Goal: Task Accomplishment & Management: Manage account settings

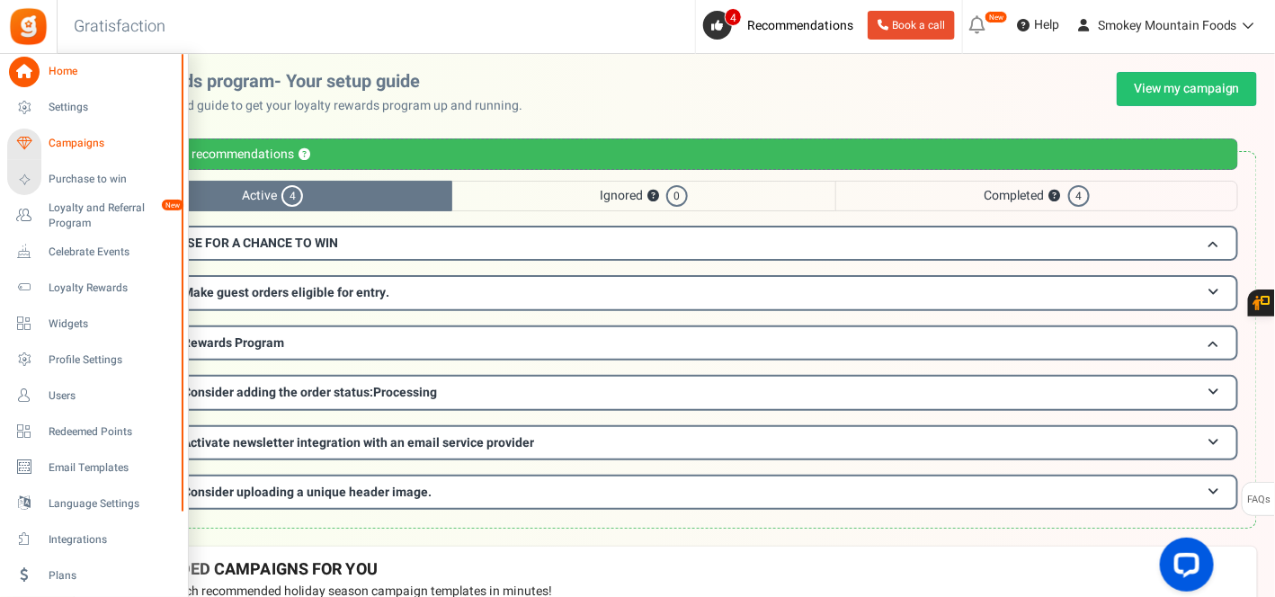
click at [93, 145] on span "Campaigns" at bounding box center [112, 143] width 126 height 15
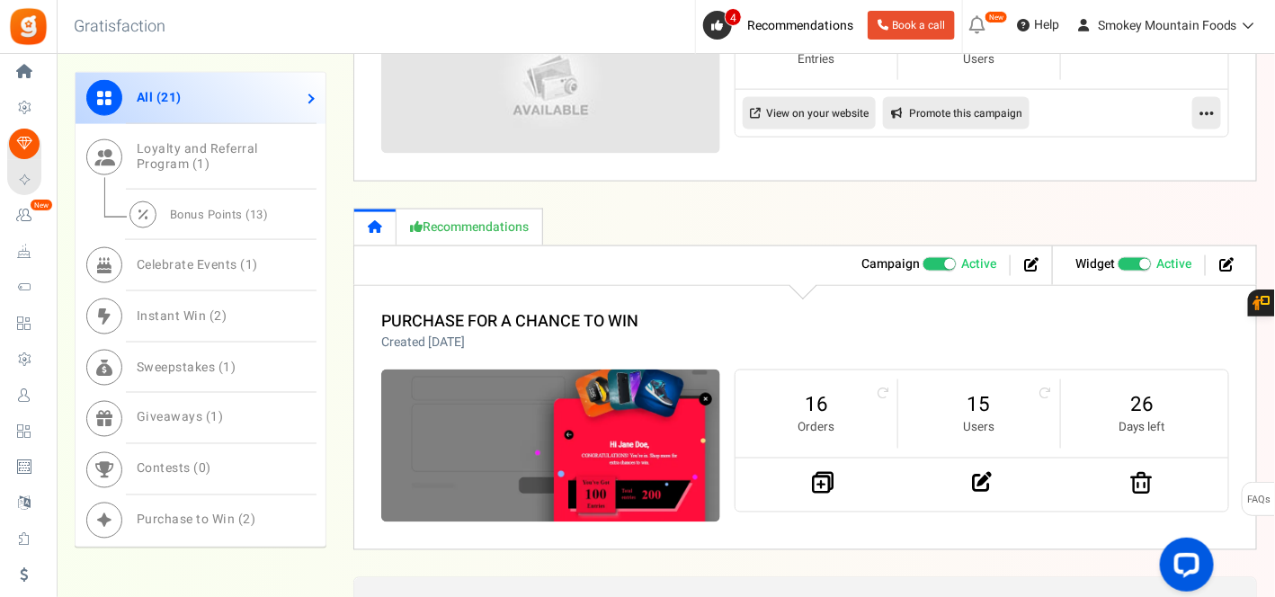
scroll to position [899, 0]
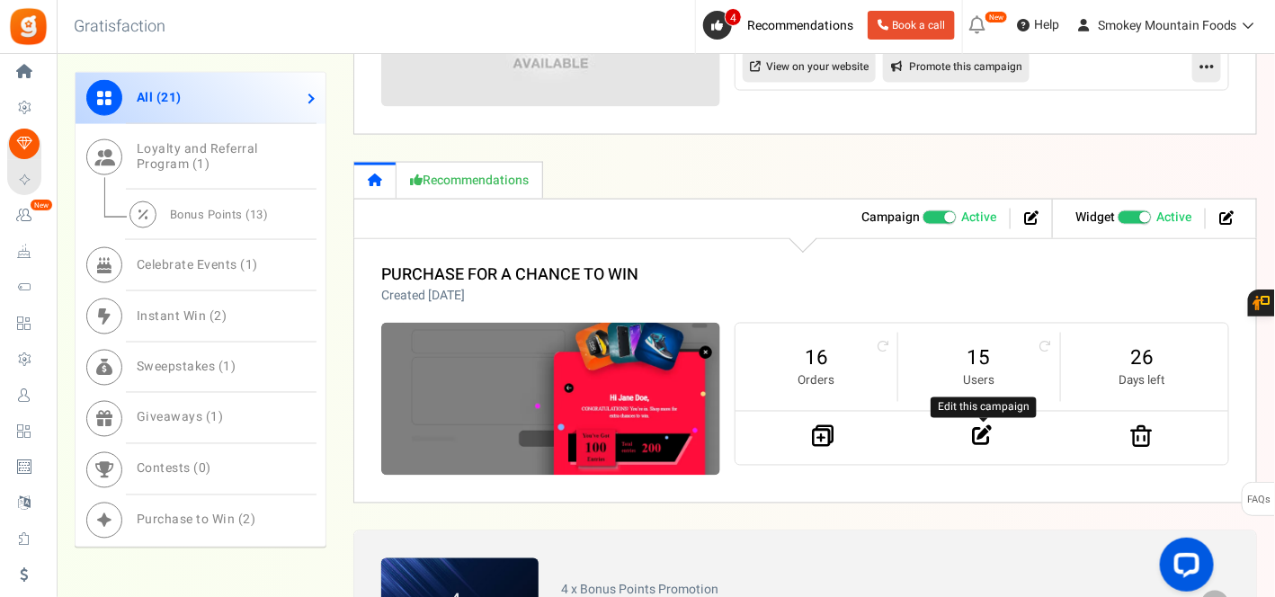
click at [974, 433] on icon at bounding box center [982, 436] width 20 height 20
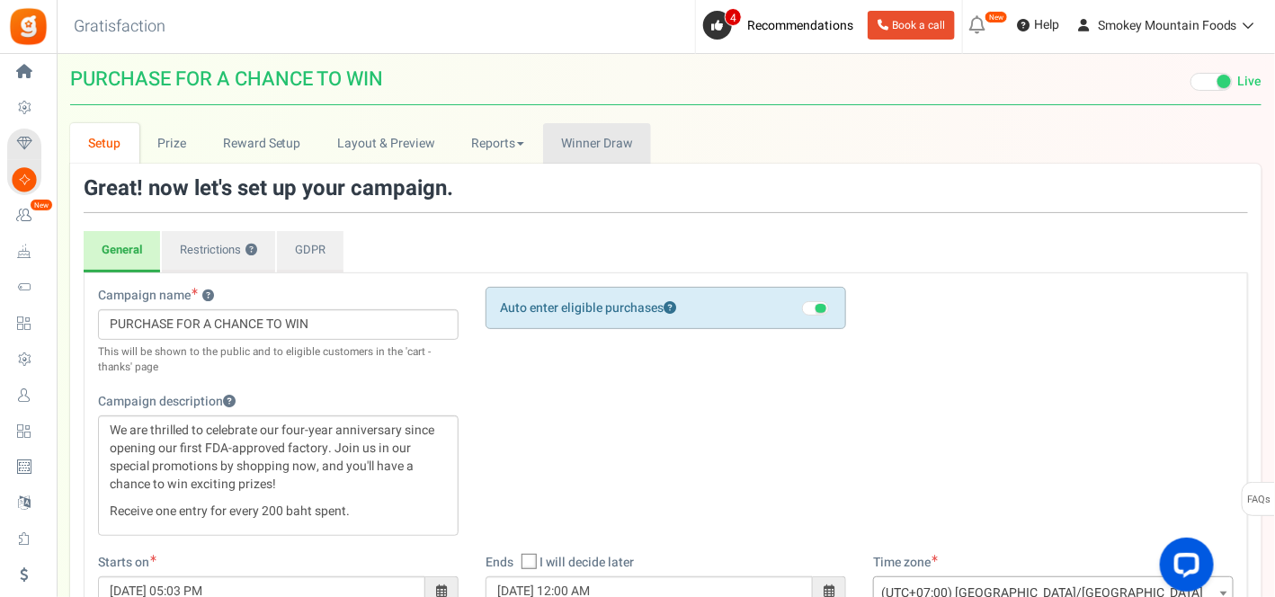
click at [570, 148] on span "Winner Draw" at bounding box center [596, 143] width 71 height 19
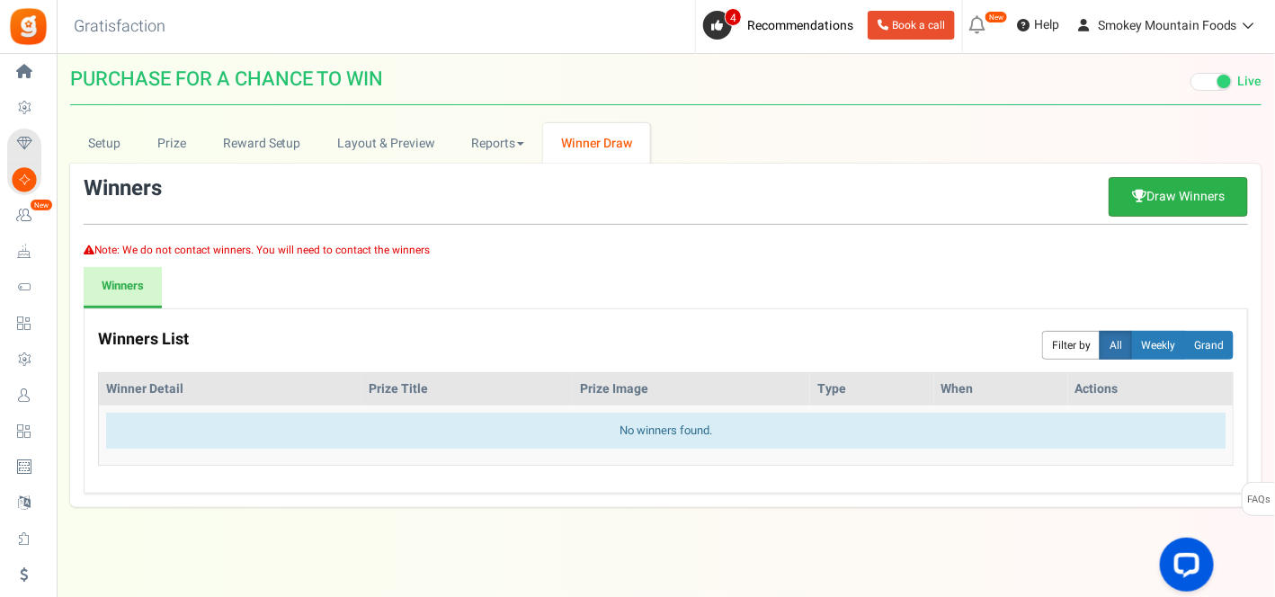
click at [1150, 193] on link "Draw Winners" at bounding box center [1178, 197] width 139 height 40
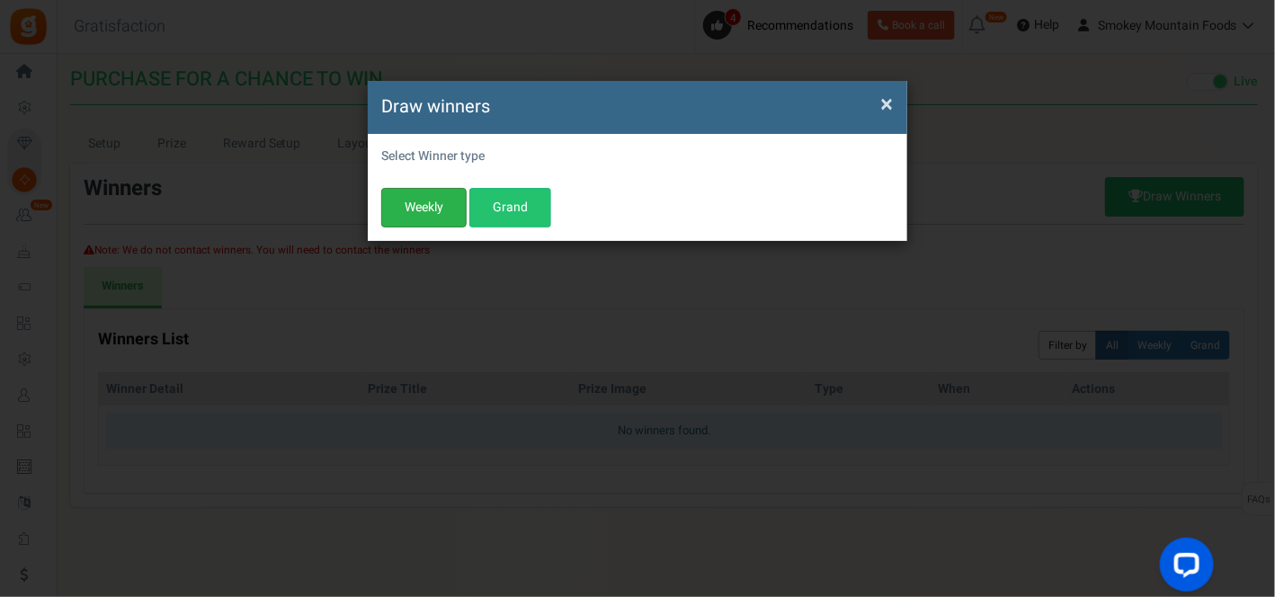
click at [425, 206] on button "Weekly" at bounding box center [423, 208] width 85 height 40
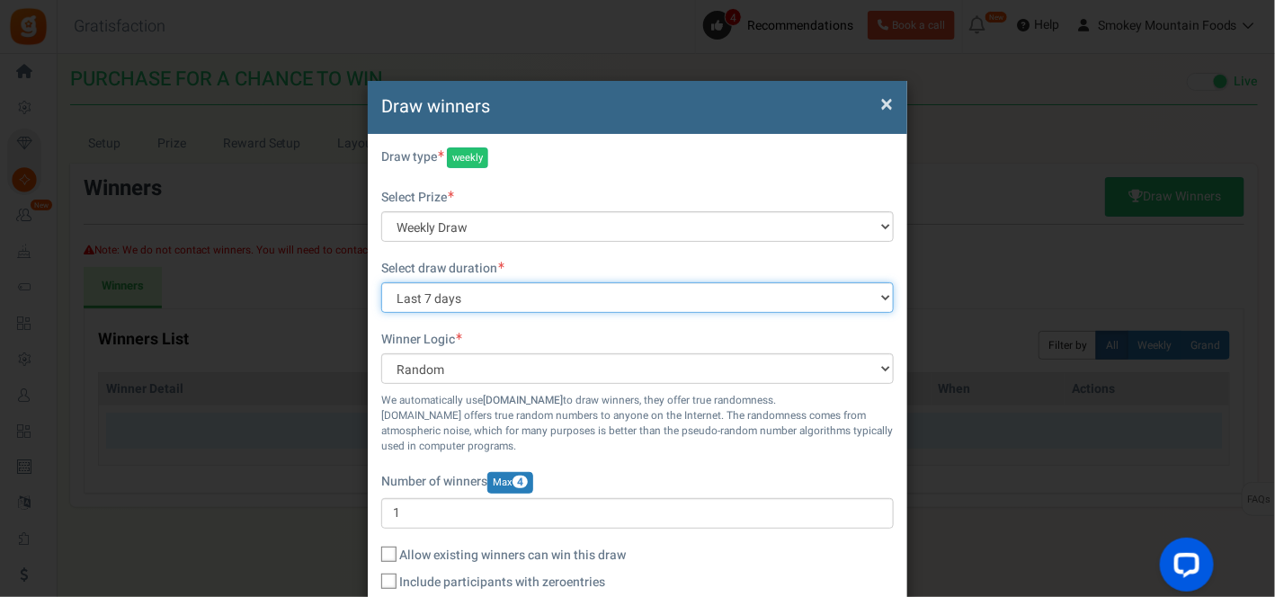
click at [883, 298] on select "All time [DATE] [DATE] The [DATE] Last 7 days This week (Sun - [DATE]) This wee…" at bounding box center [637, 297] width 513 height 31
click at [500, 299] on select "All time [DATE] [DATE] The [DATE] Last 7 days This week (Sun - [DATE]) This wee…" at bounding box center [637, 297] width 513 height 31
select select "all"
click at [381, 282] on select "All time [DATE] [DATE] The [DATE] Last 7 days This week (Sun - [DATE]) This wee…" at bounding box center [637, 297] width 513 height 31
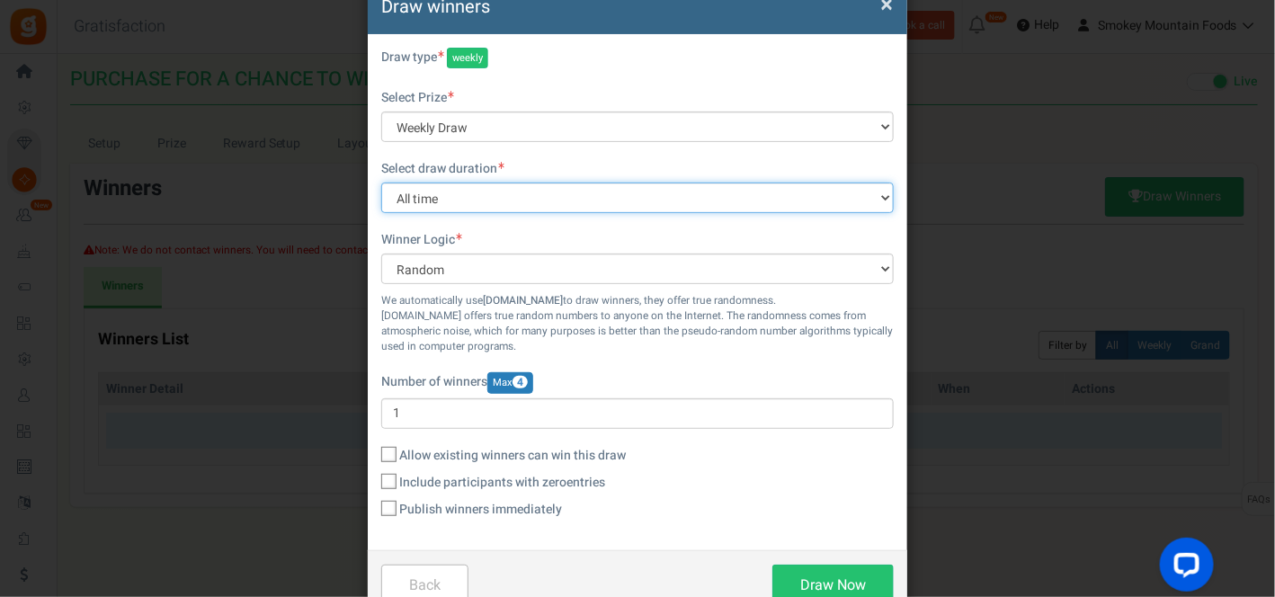
scroll to position [148, 0]
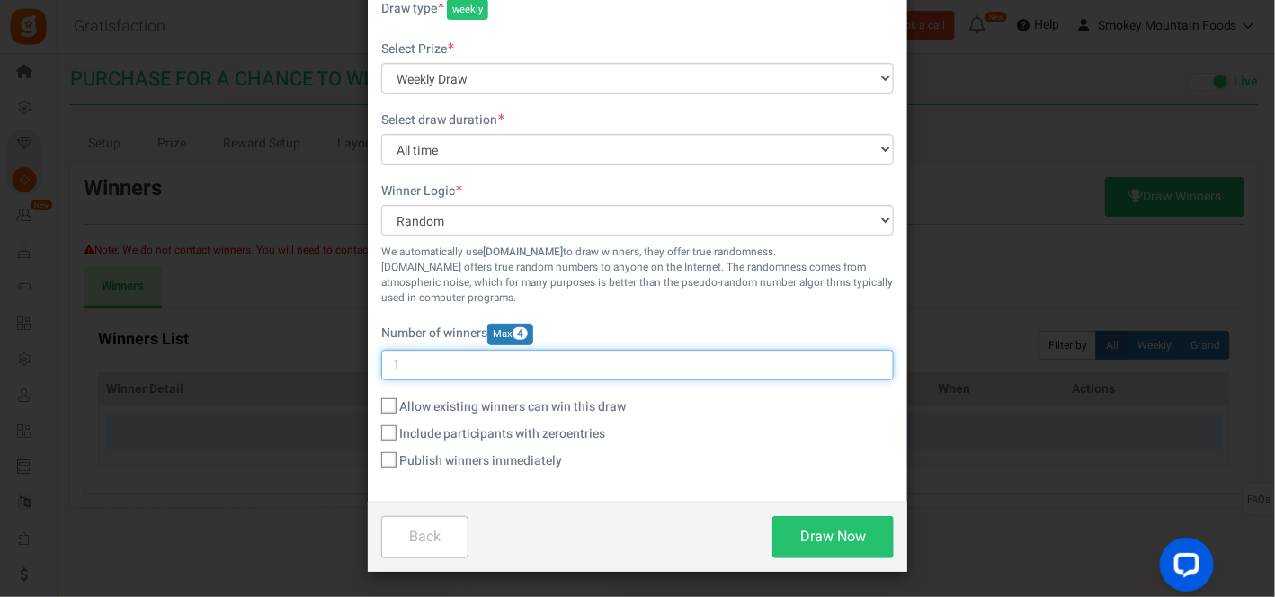
drag, startPoint x: 400, startPoint y: 366, endPoint x: 391, endPoint y: 371, distance: 10.1
click at [391, 371] on input "1" at bounding box center [637, 365] width 513 height 31
type input "4"
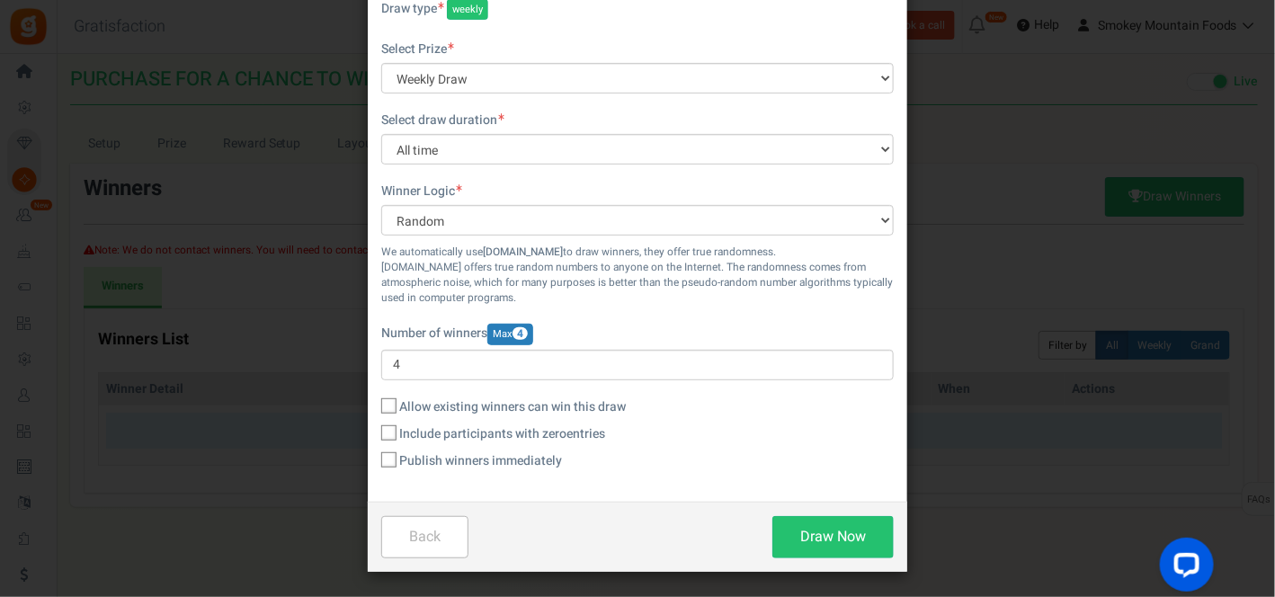
click at [386, 459] on icon at bounding box center [390, 461] width 12 height 12
click at [375, 459] on input "Publish winners immediately" at bounding box center [369, 462] width 12 height 12
click at [829, 531] on button "Draw Now" at bounding box center [833, 537] width 121 height 42
checkbox input "false"
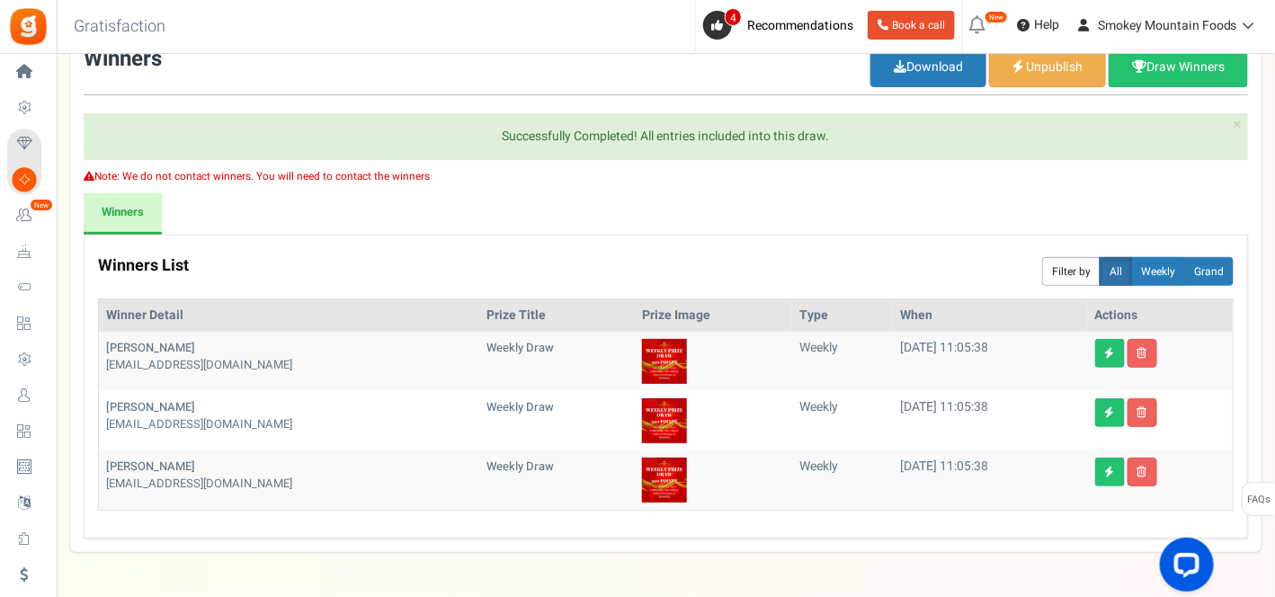
scroll to position [100, 0]
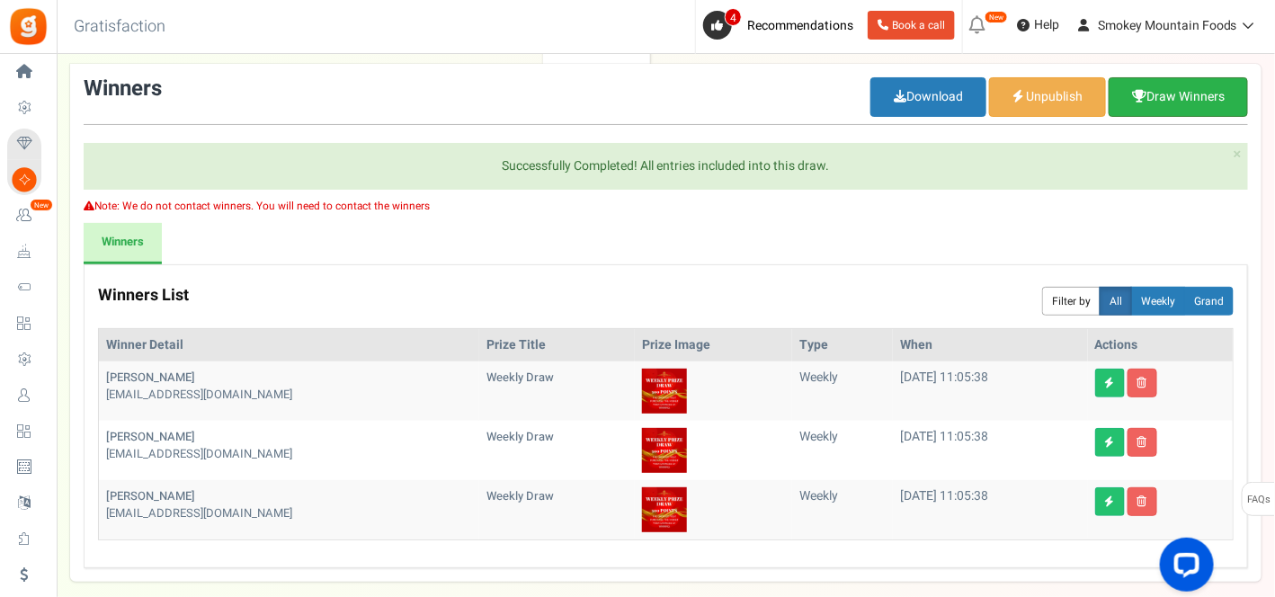
click at [1177, 102] on link "Draw Winners" at bounding box center [1178, 97] width 139 height 40
type input "1"
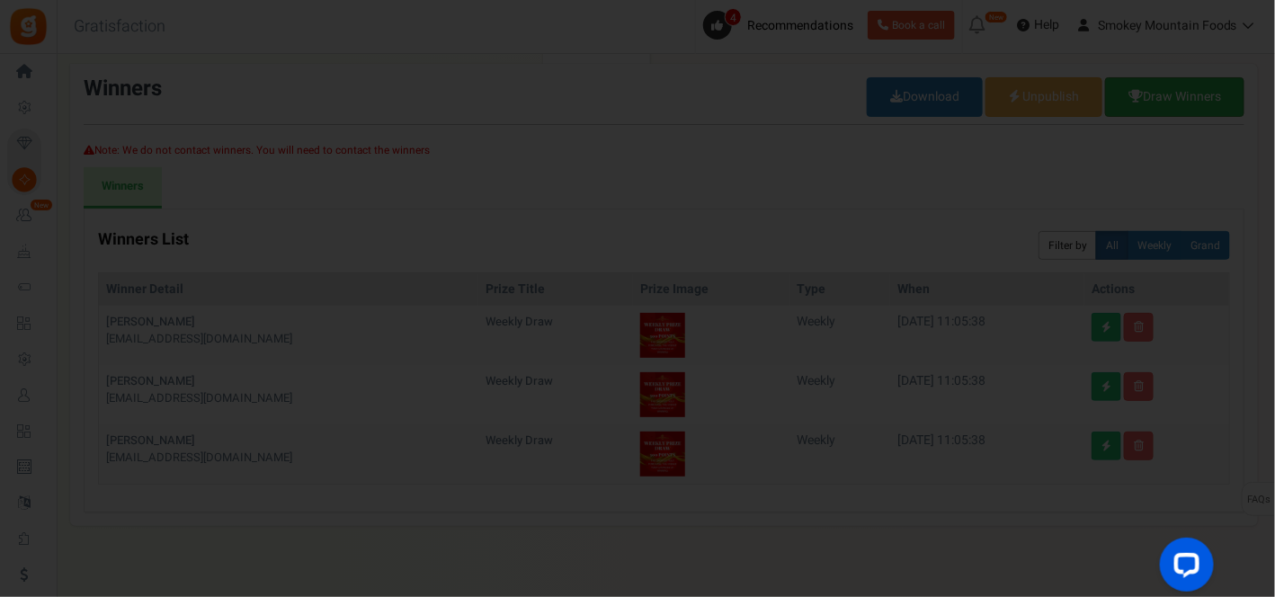
scroll to position [0, 0]
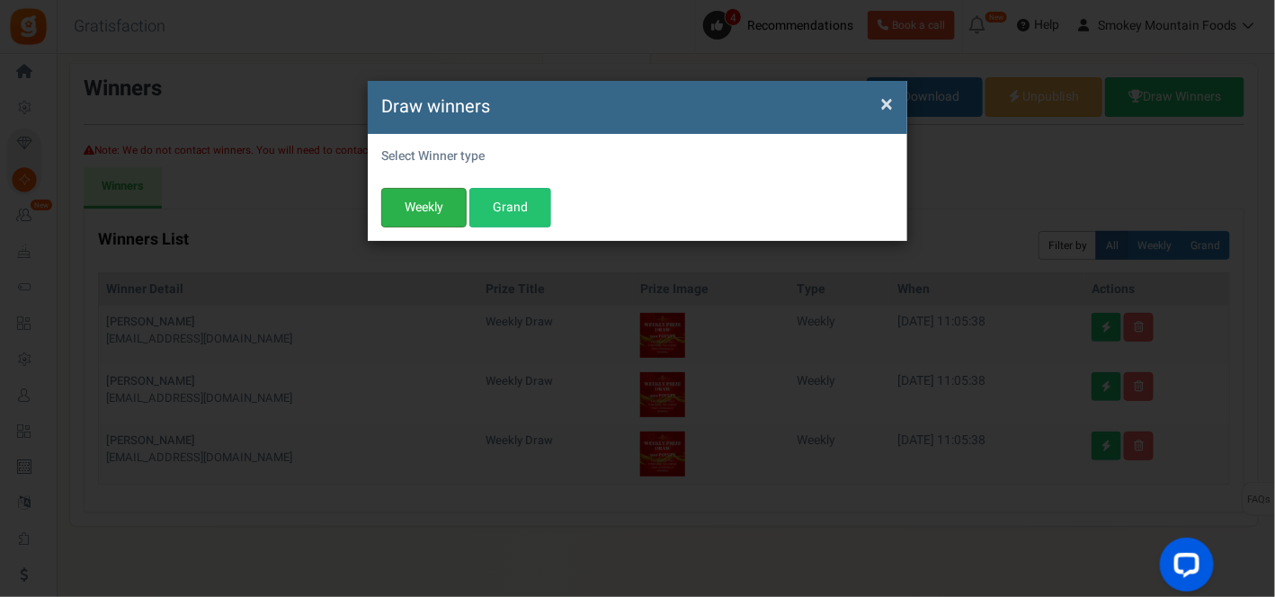
click at [398, 202] on button "Weekly" at bounding box center [423, 208] width 85 height 40
select select "last_7_days"
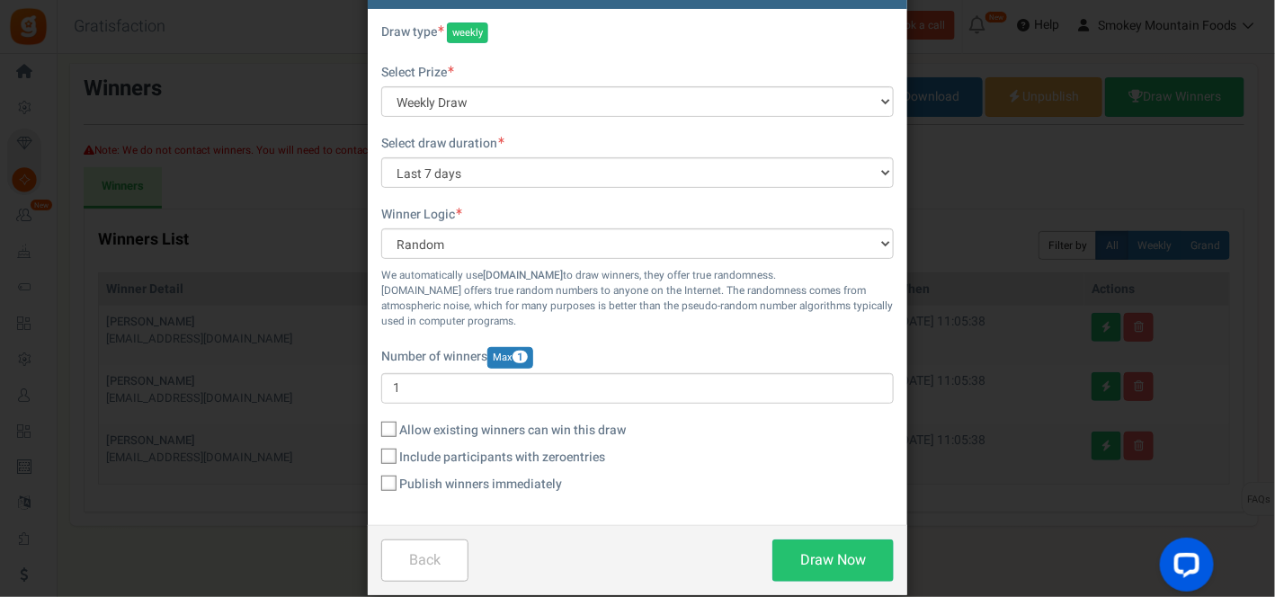
scroll to position [148, 0]
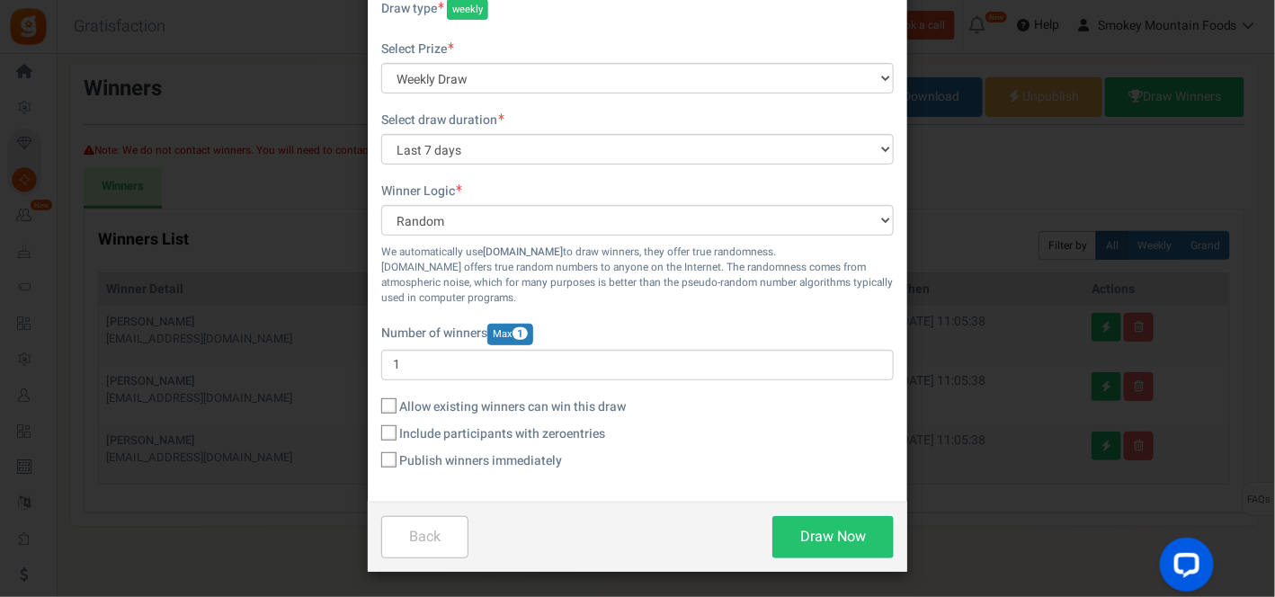
click at [388, 458] on icon at bounding box center [390, 461] width 12 height 12
click at [375, 458] on input "Publish winners immediately" at bounding box center [369, 462] width 12 height 12
click at [843, 535] on button "Draw Now" at bounding box center [833, 537] width 121 height 42
checkbox input "false"
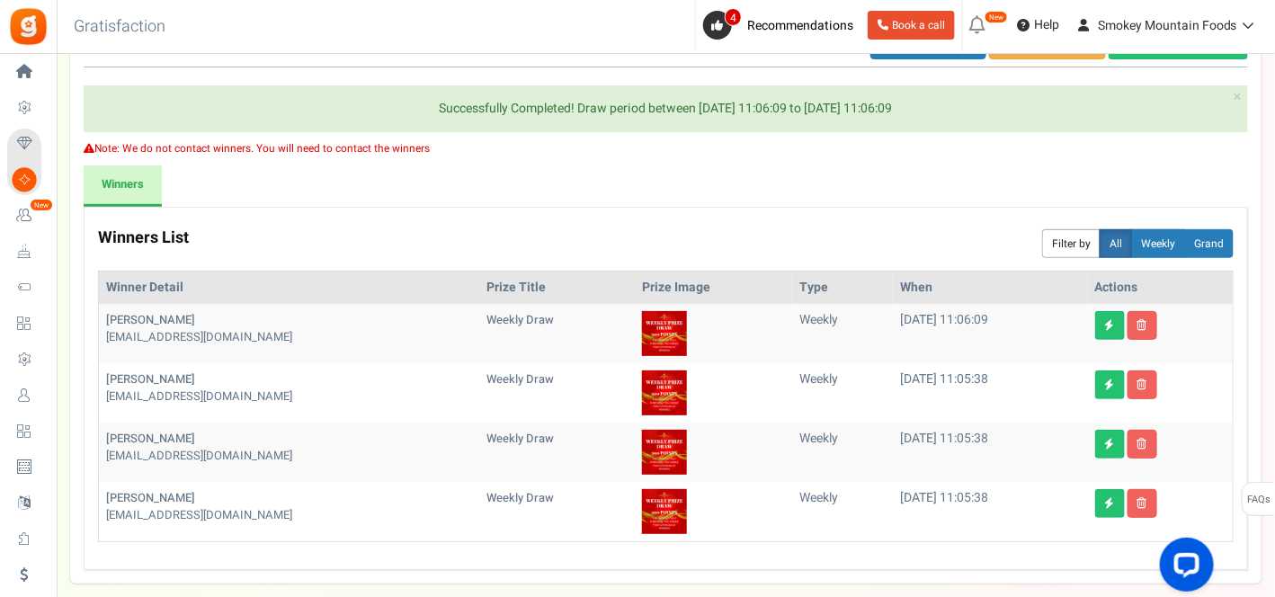
scroll to position [200, 0]
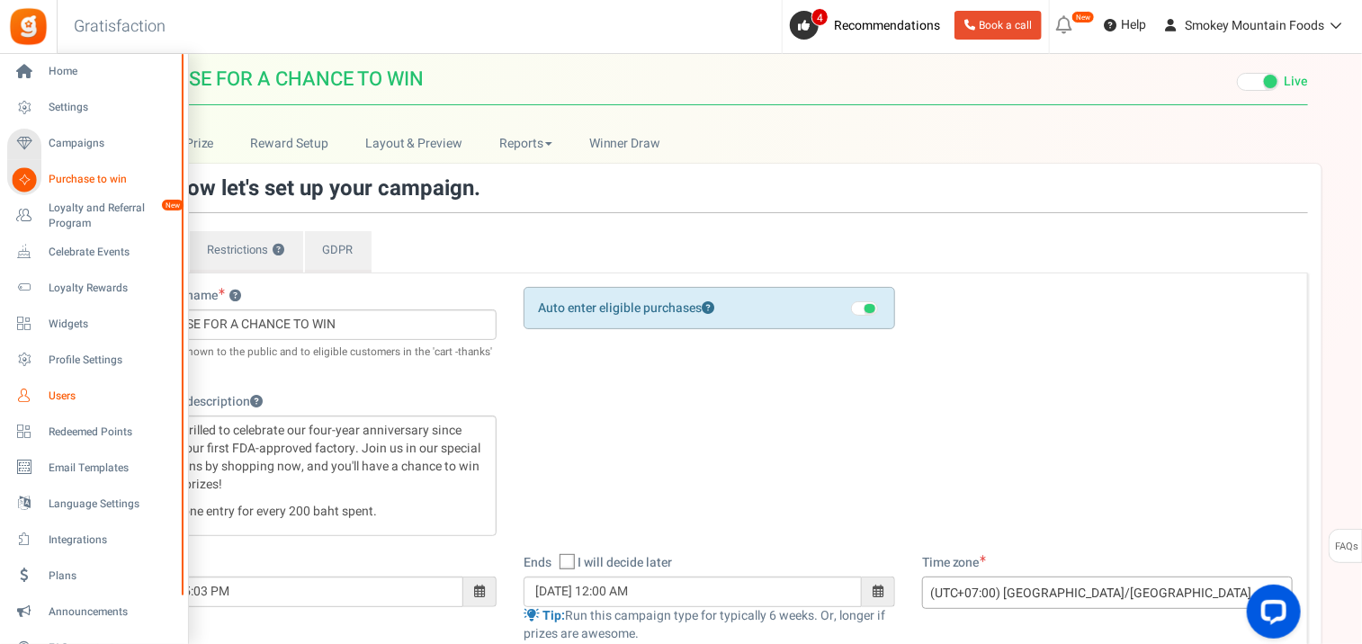
click at [19, 397] on icon at bounding box center [24, 395] width 31 height 31
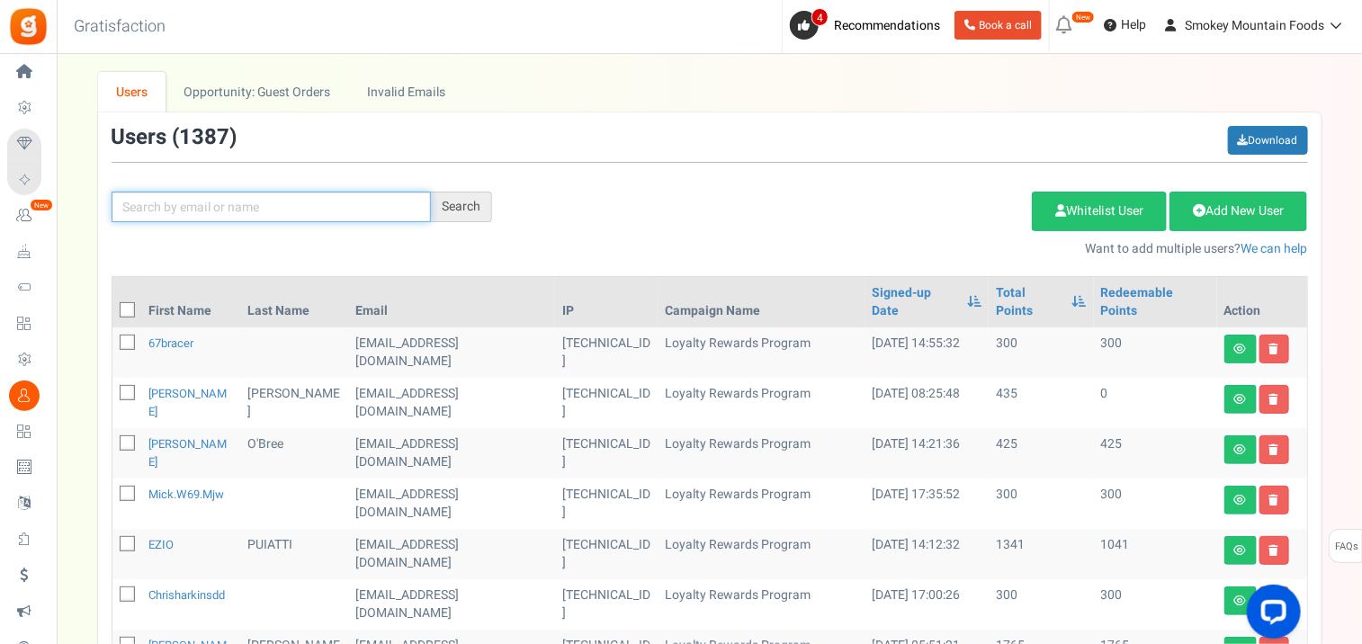
click at [174, 213] on input "text" at bounding box center [271, 207] width 319 height 31
type input "nils hein"
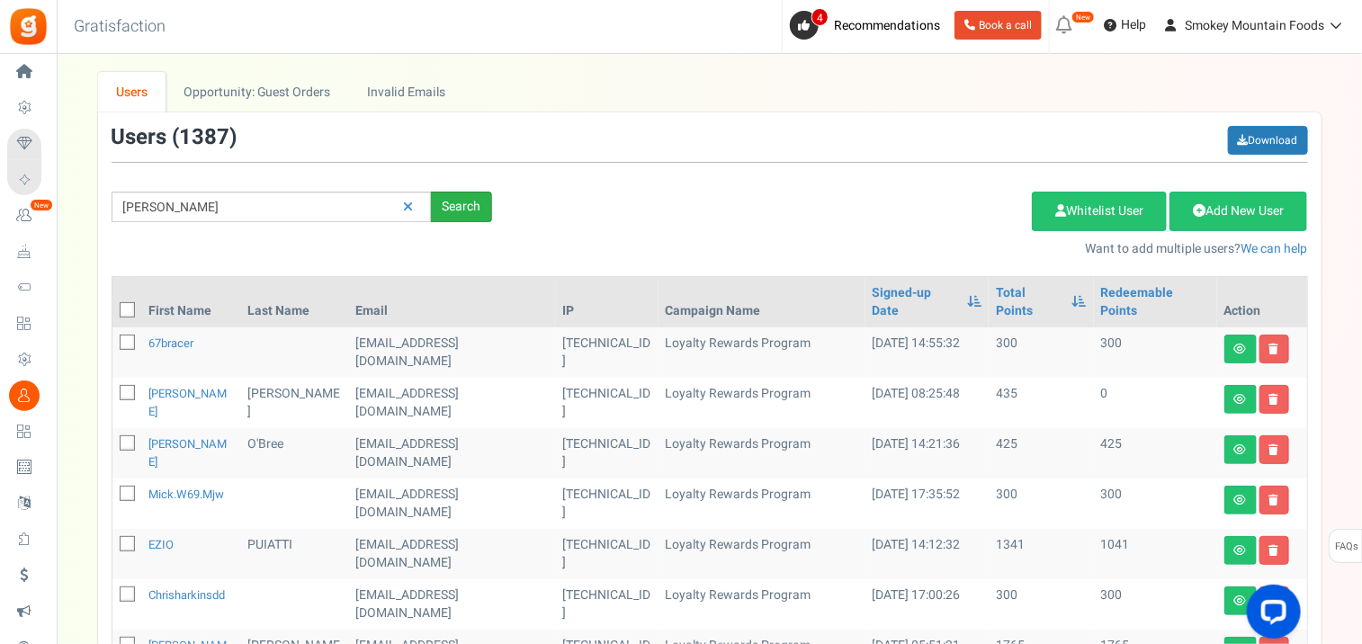
click at [457, 209] on div "Search" at bounding box center [461, 207] width 61 height 31
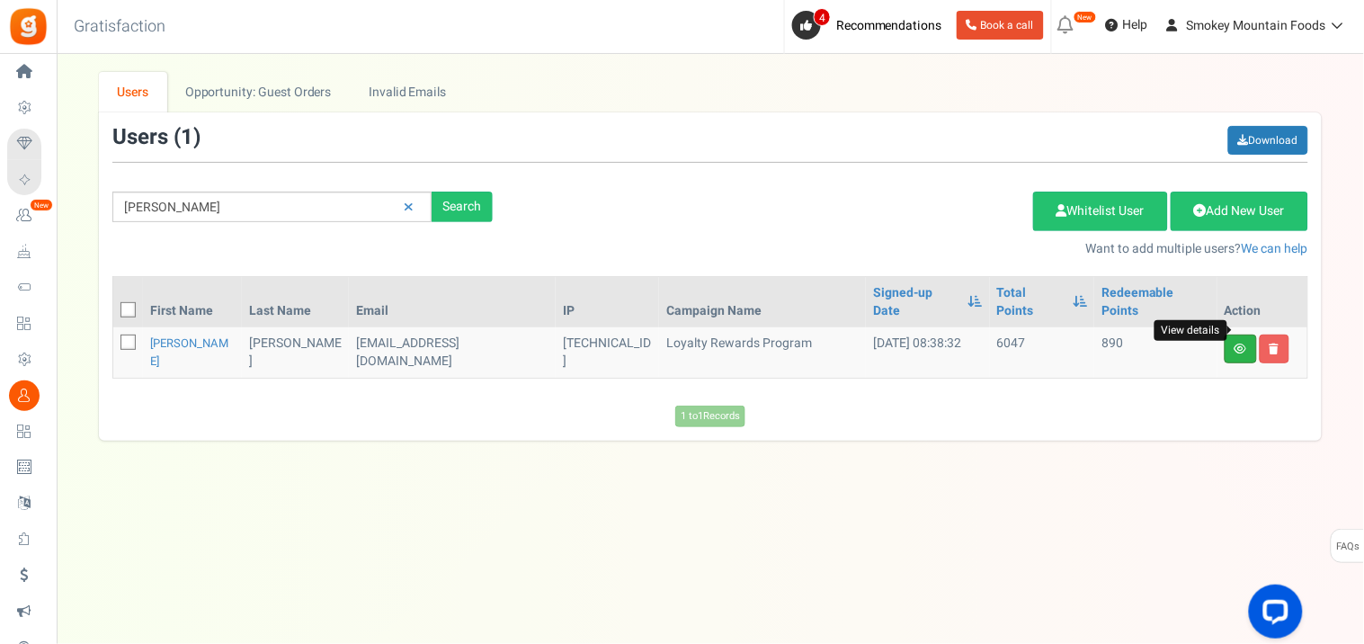
click at [1237, 344] on icon at bounding box center [1241, 349] width 13 height 11
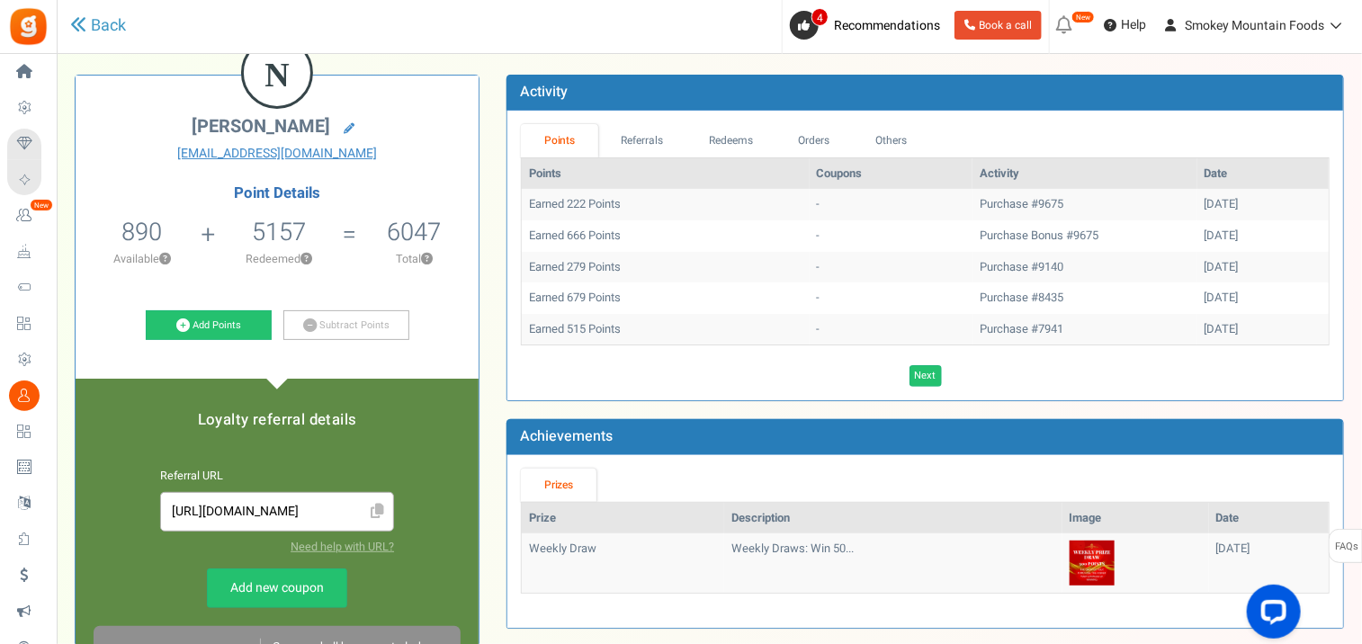
scroll to position [100, 0]
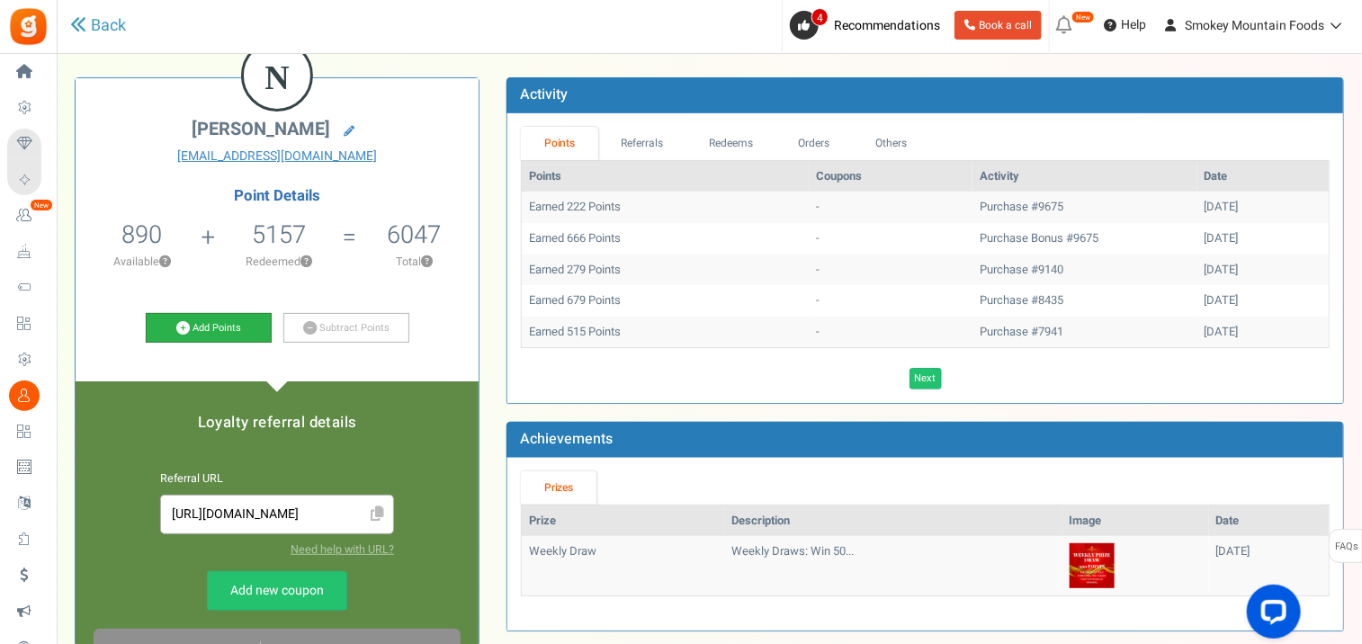
click at [226, 322] on link "Add Points" at bounding box center [209, 328] width 126 height 31
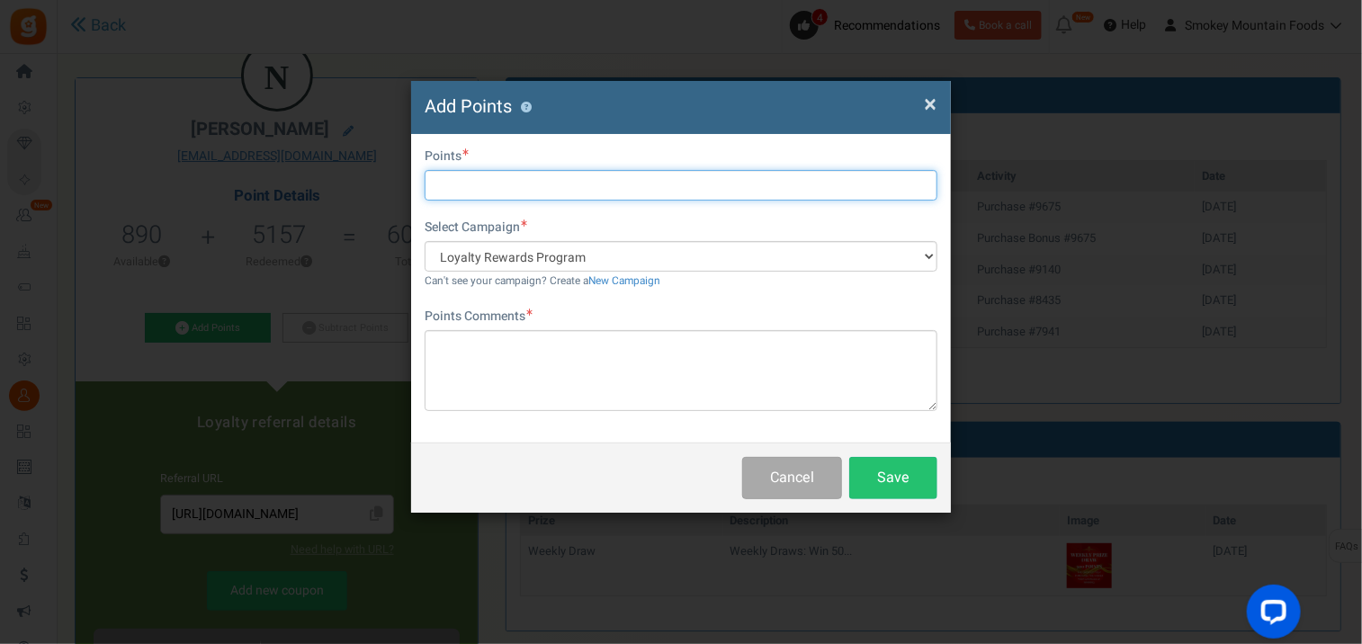
click at [451, 181] on input "text" at bounding box center [681, 185] width 513 height 31
type input "500"
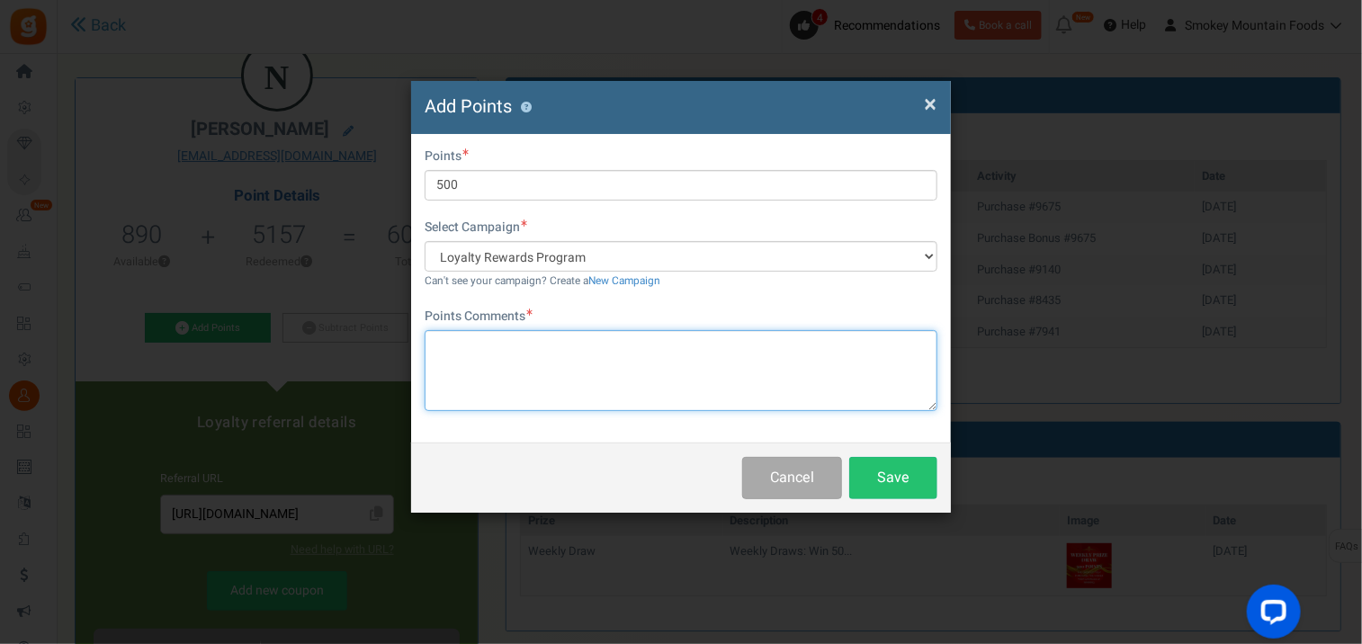
click at [479, 336] on textarea at bounding box center [681, 370] width 513 height 81
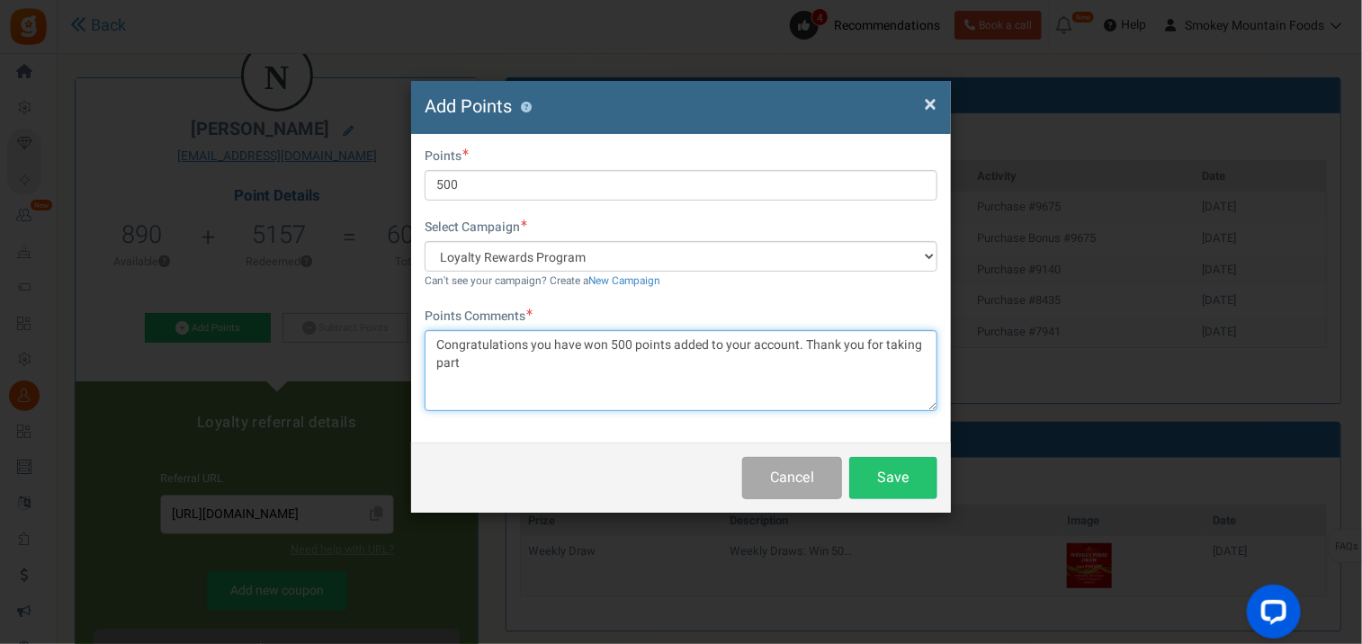
type textarea "Congratulations you have won 500 points added to your account. Thank you for ta…"
drag, startPoint x: 472, startPoint y: 369, endPoint x: 423, endPoint y: 343, distance: 55.9
click at [423, 343] on div "First Name Last Name Email nilshein@outlook.com Do you want to give Welcome bon…" at bounding box center [681, 288] width 540 height 309
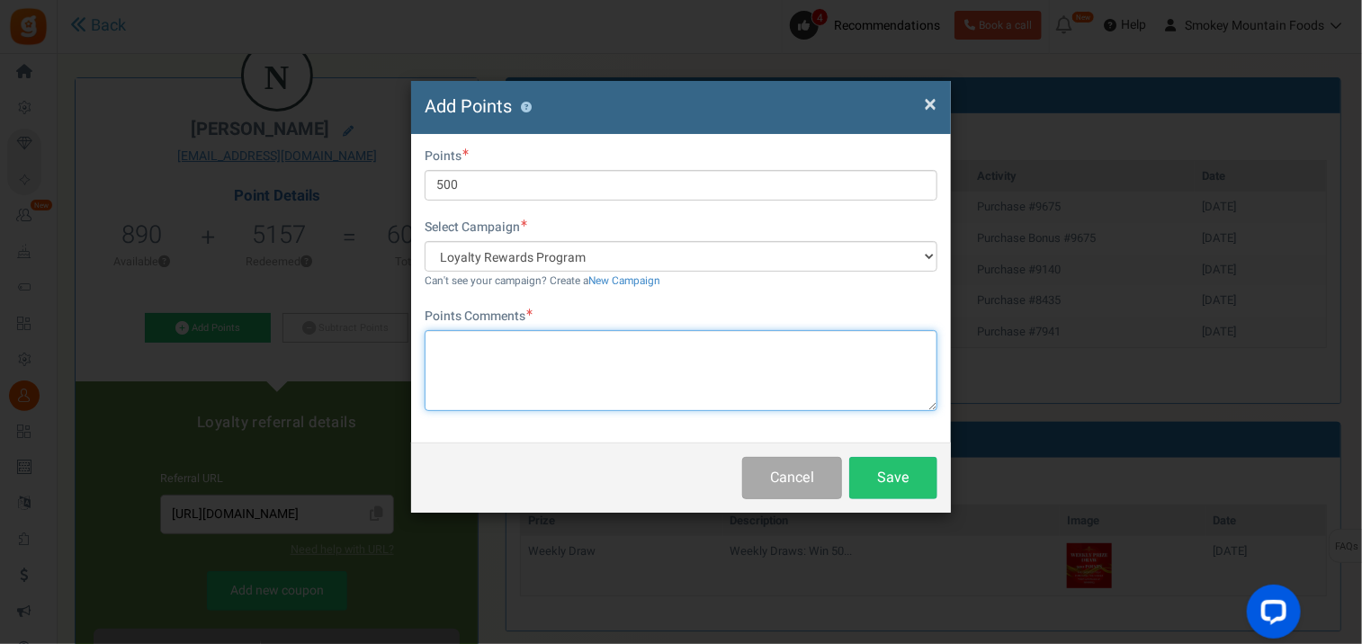
paste textarea "Congratulations you have won 500 points added to your account. Thank you for ta…"
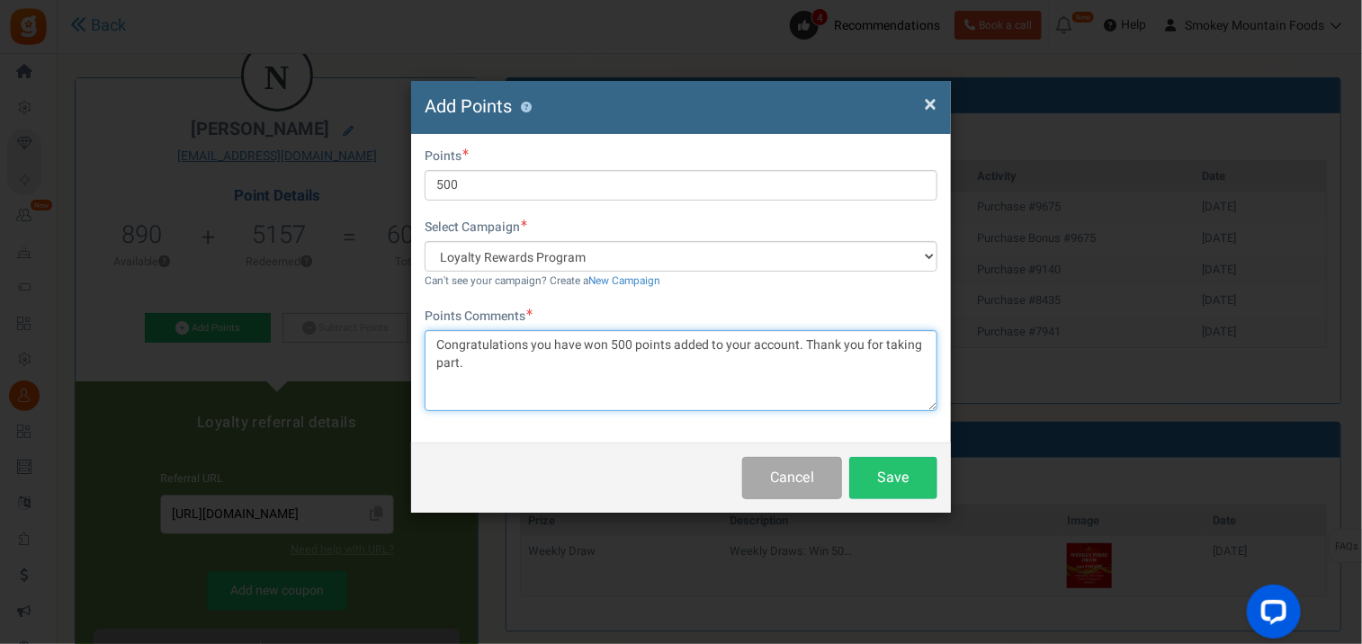
drag, startPoint x: 462, startPoint y: 361, endPoint x: 416, endPoint y: 340, distance: 50.3
click at [416, 340] on div "First Name Last Name Email nilshein@outlook.com Do you want to give Welcome bon…" at bounding box center [681, 288] width 540 height 309
type textarea "Congratulations you have won 500 points added to your account. Thank you for ta…"
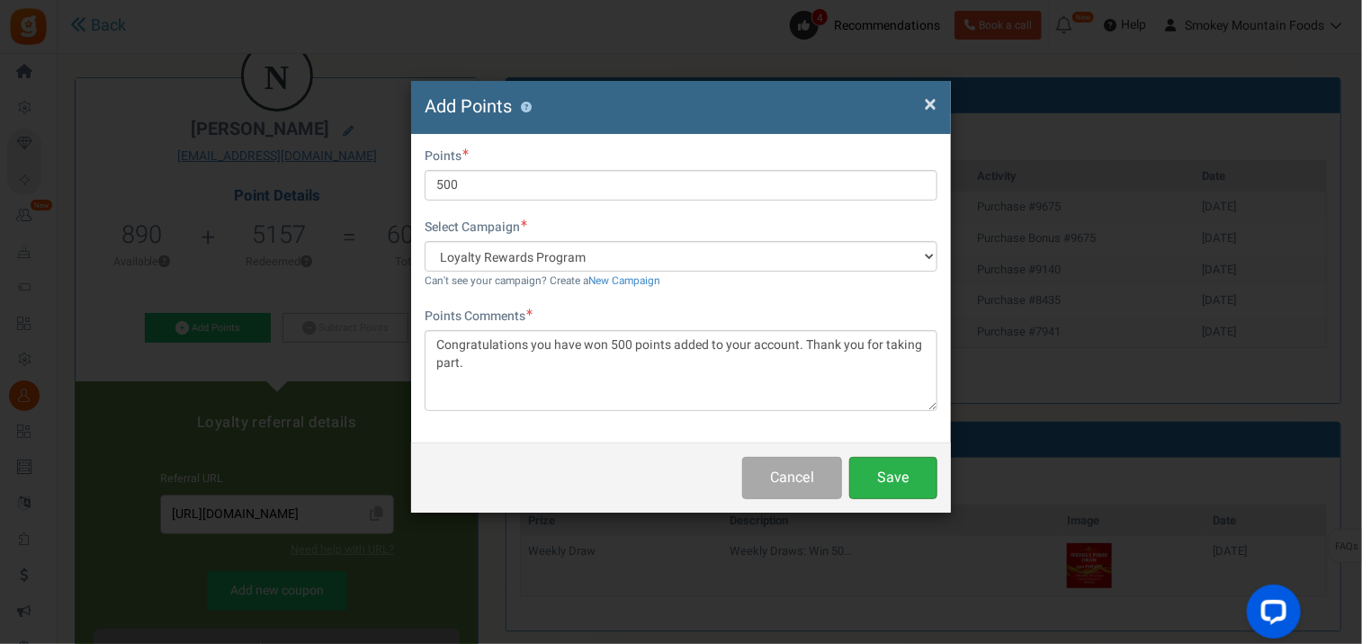
click at [904, 474] on button "Save" at bounding box center [893, 478] width 88 height 42
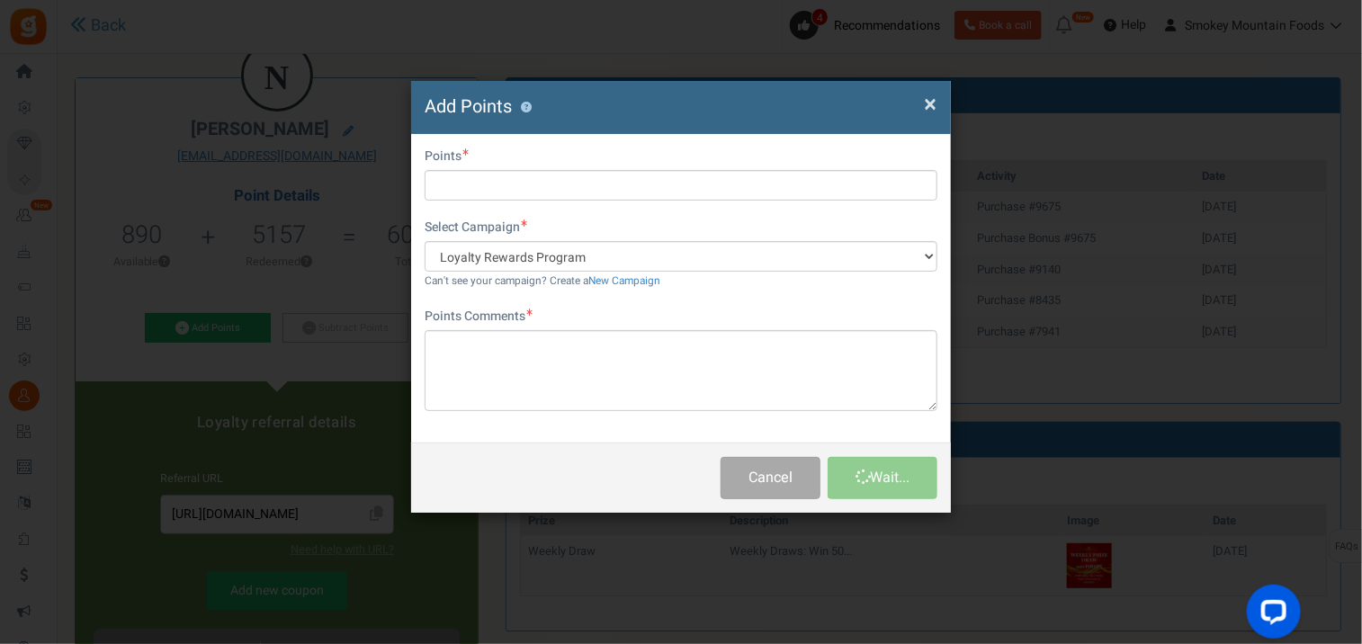
scroll to position [0, 0]
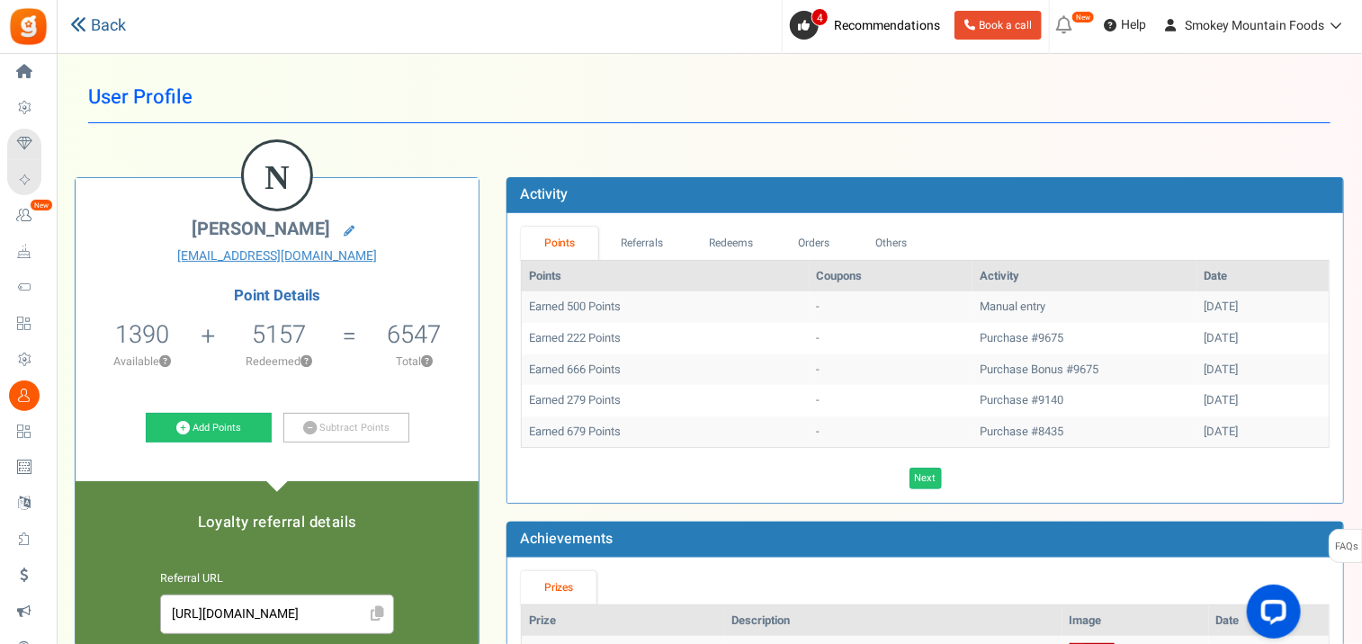
click at [84, 29] on icon at bounding box center [78, 24] width 16 height 16
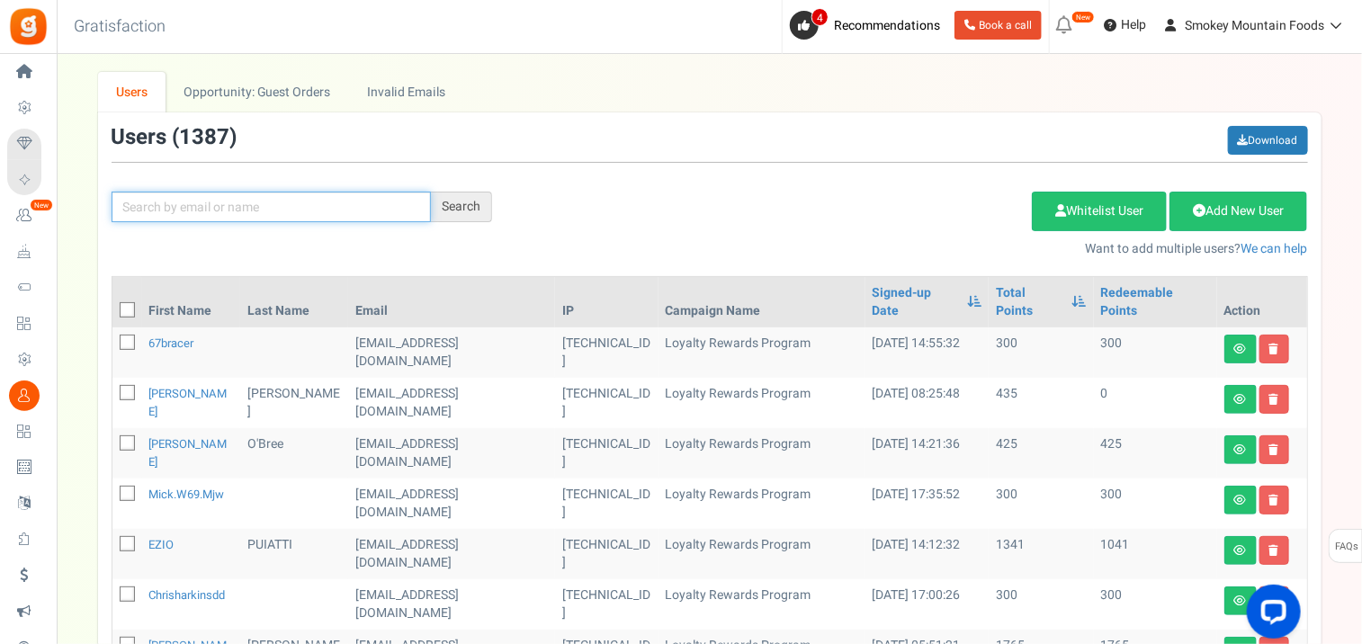
click at [158, 202] on input "text" at bounding box center [271, 207] width 319 height 31
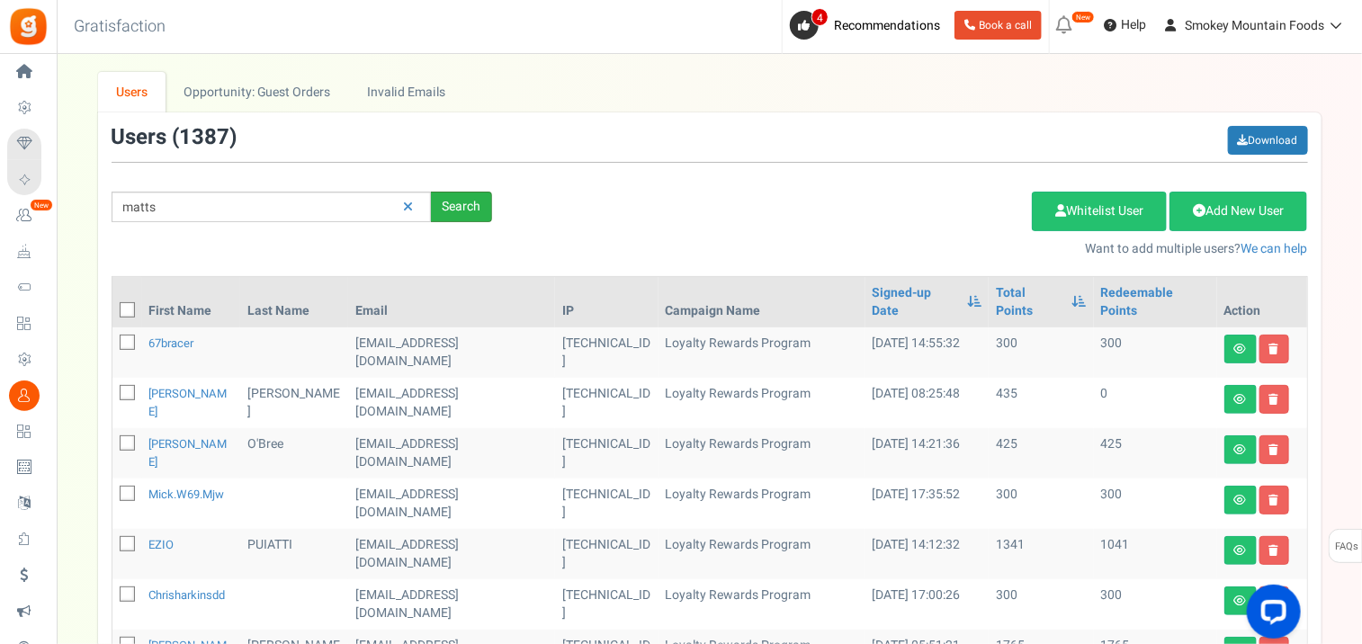
click at [461, 210] on div "Search" at bounding box center [461, 207] width 61 height 31
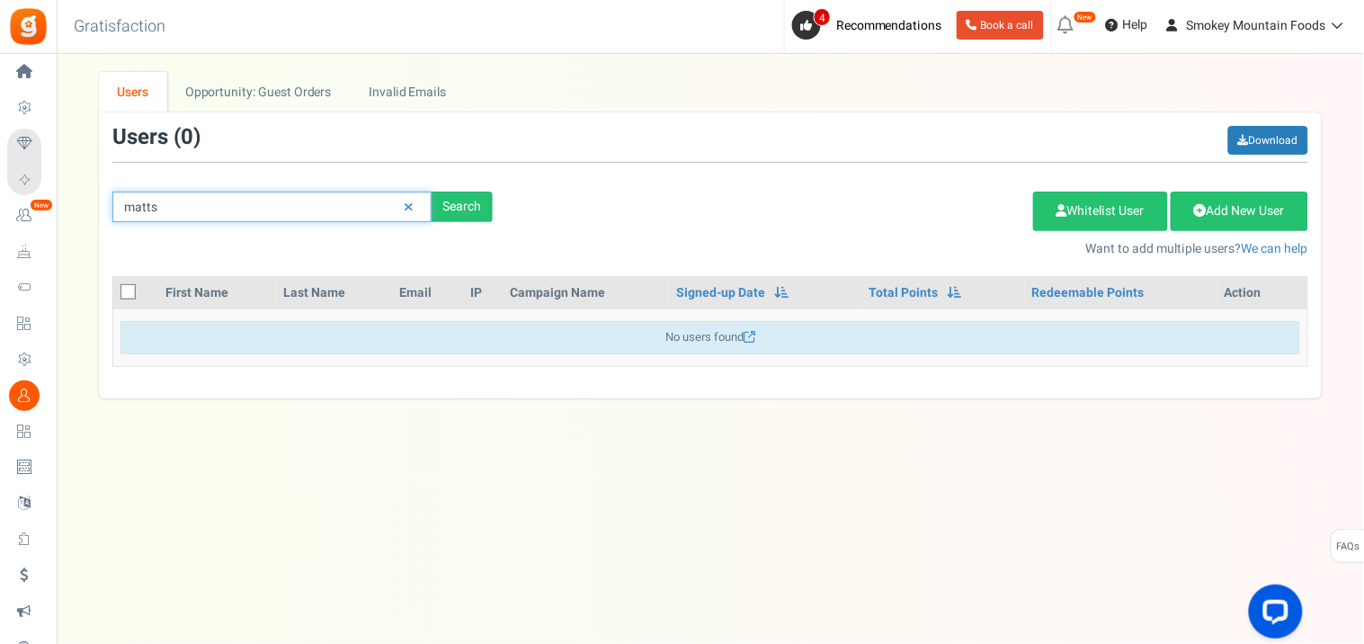
click at [257, 204] on input "matts" at bounding box center [271, 207] width 319 height 31
type input "mats"
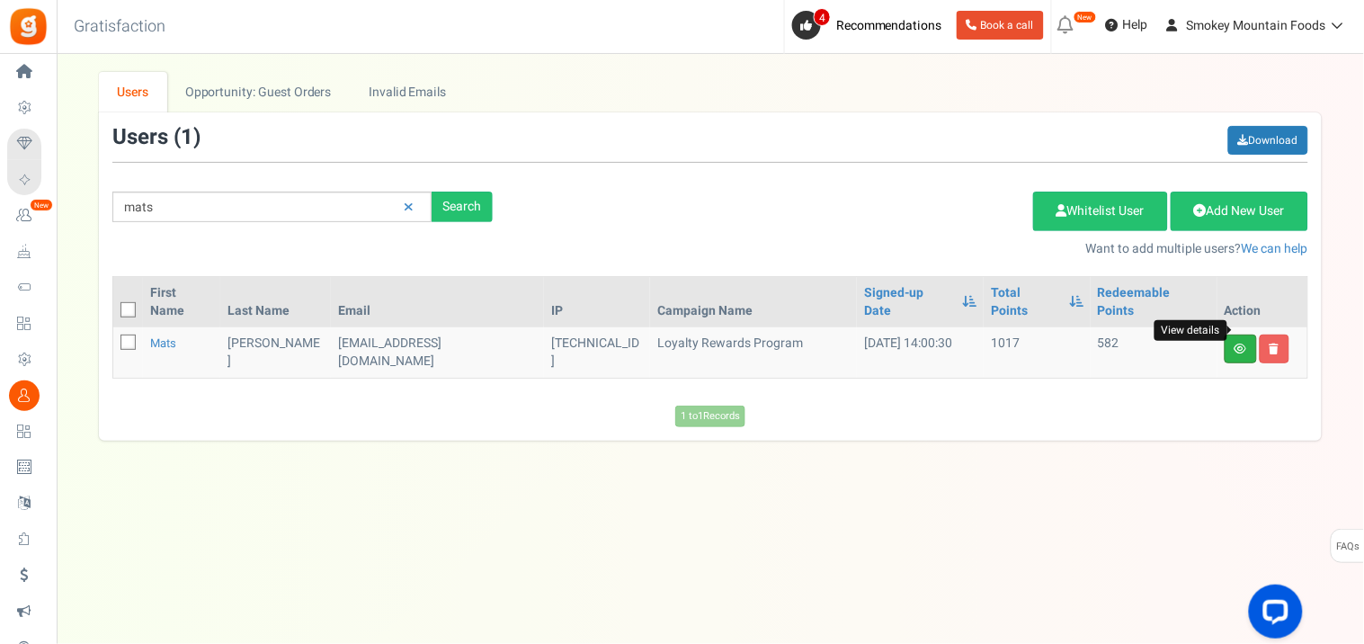
click at [1245, 344] on icon at bounding box center [1241, 349] width 13 height 11
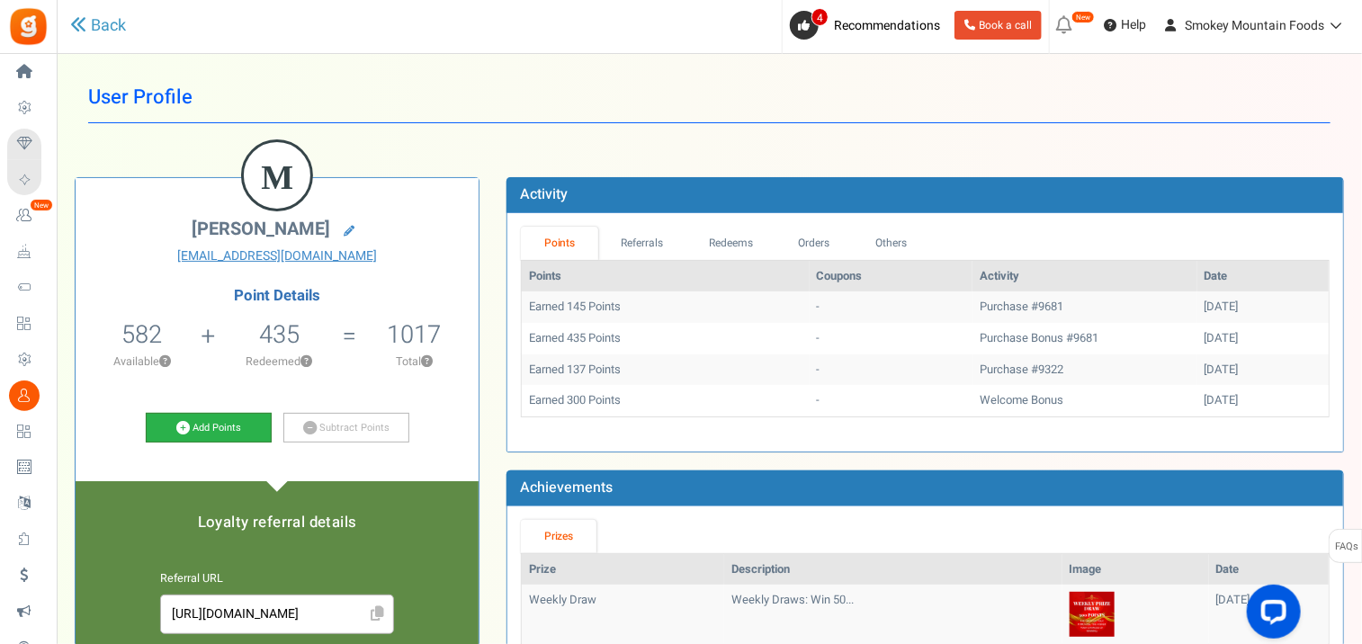
click at [210, 428] on link "Add Points" at bounding box center [209, 428] width 126 height 31
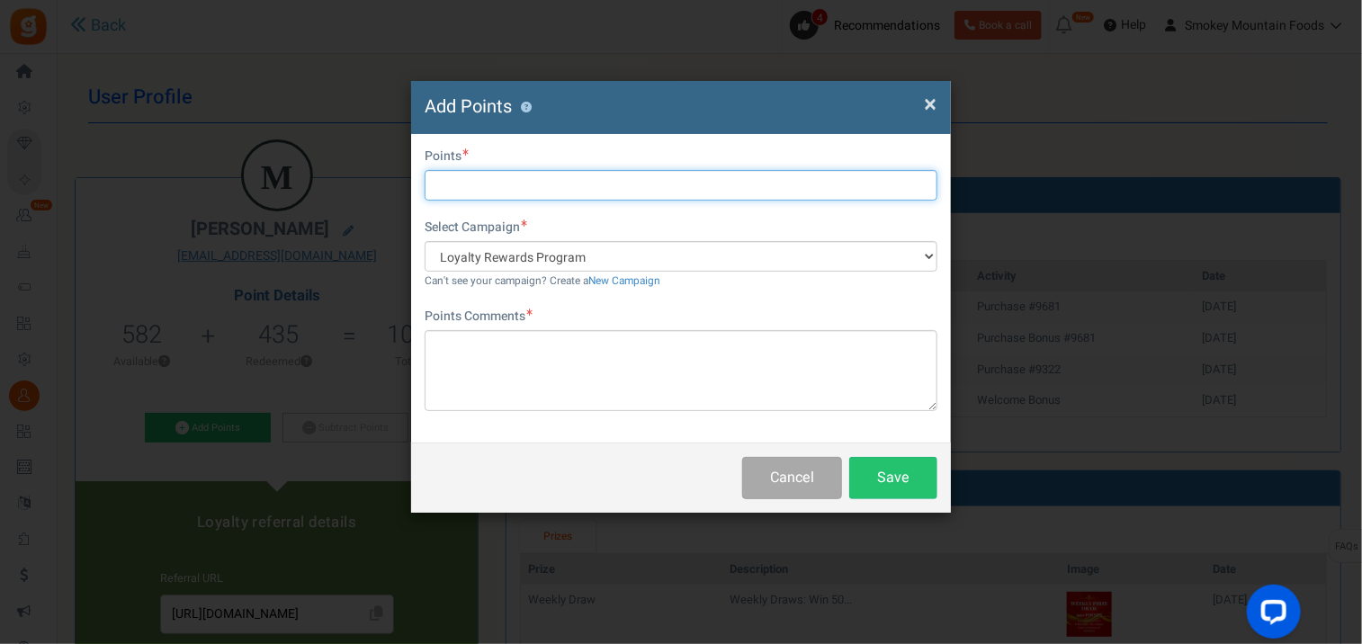
click at [474, 187] on input "text" at bounding box center [681, 185] width 513 height 31
type input "500"
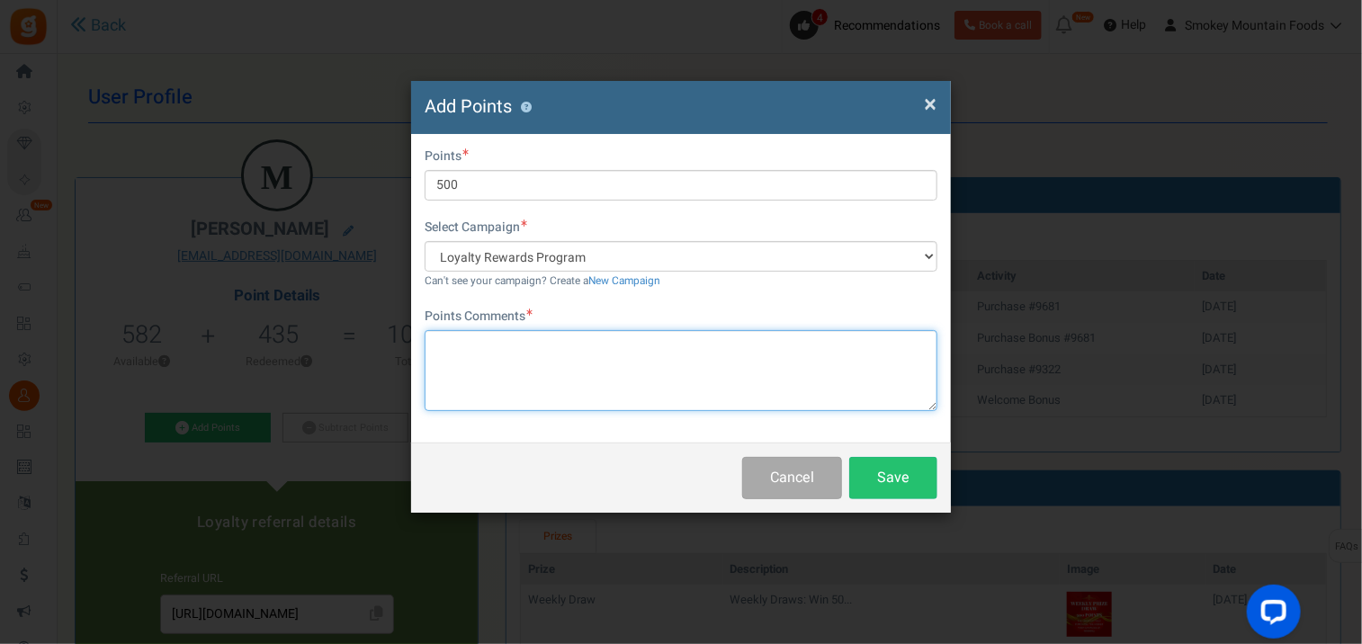
click at [470, 340] on textarea at bounding box center [681, 370] width 513 height 81
paste textarea "Congratulations you have won 500 points added to your account. Thank you for ta…"
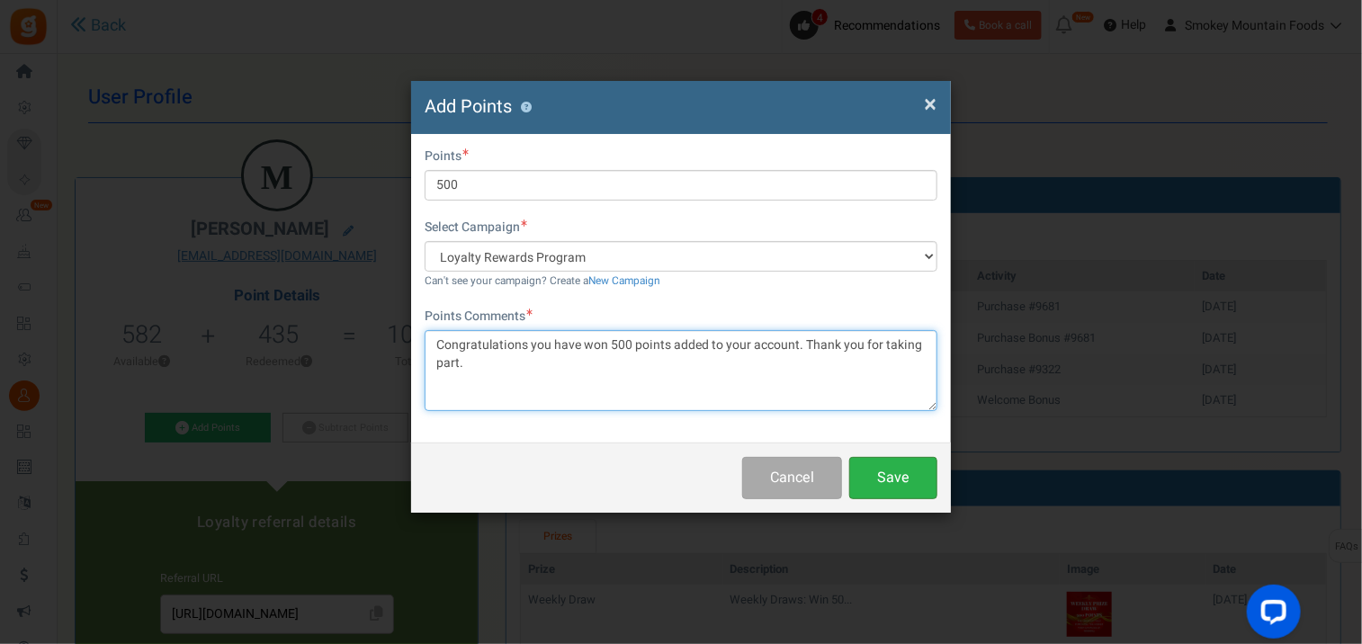
type textarea "Congratulations you have won 500 points added to your account. Thank you for ta…"
click at [891, 473] on button "Save" at bounding box center [893, 478] width 88 height 42
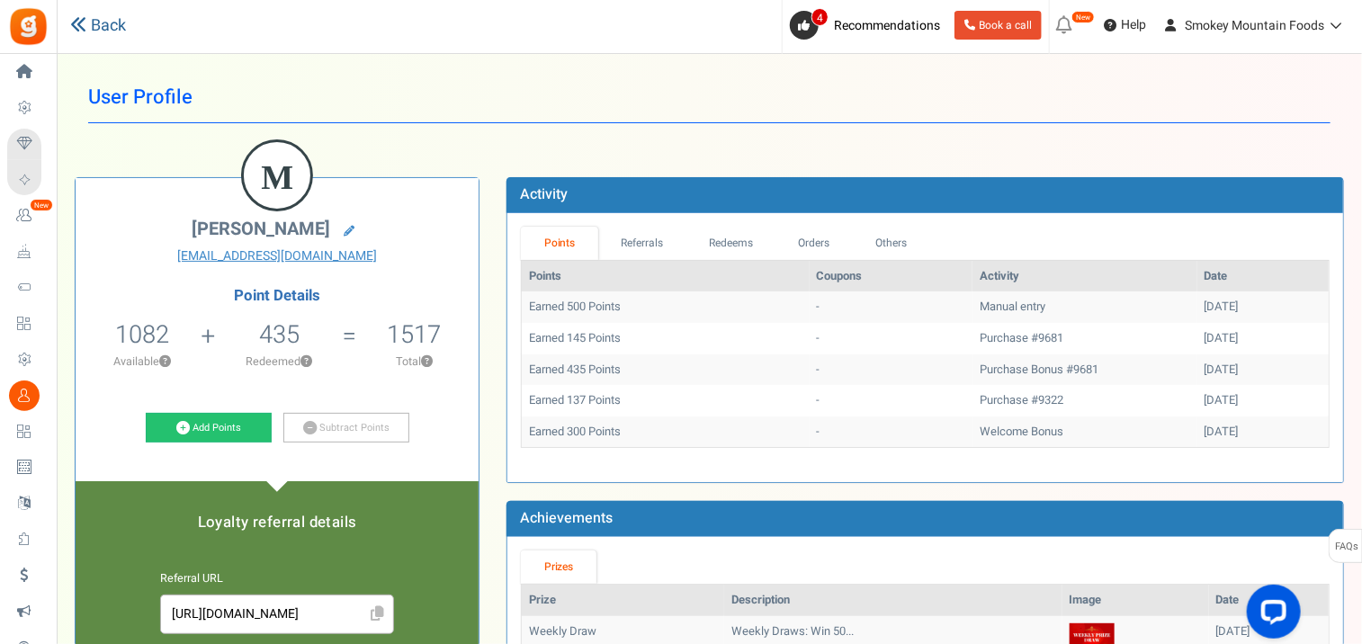
click at [81, 27] on icon at bounding box center [78, 24] width 16 height 16
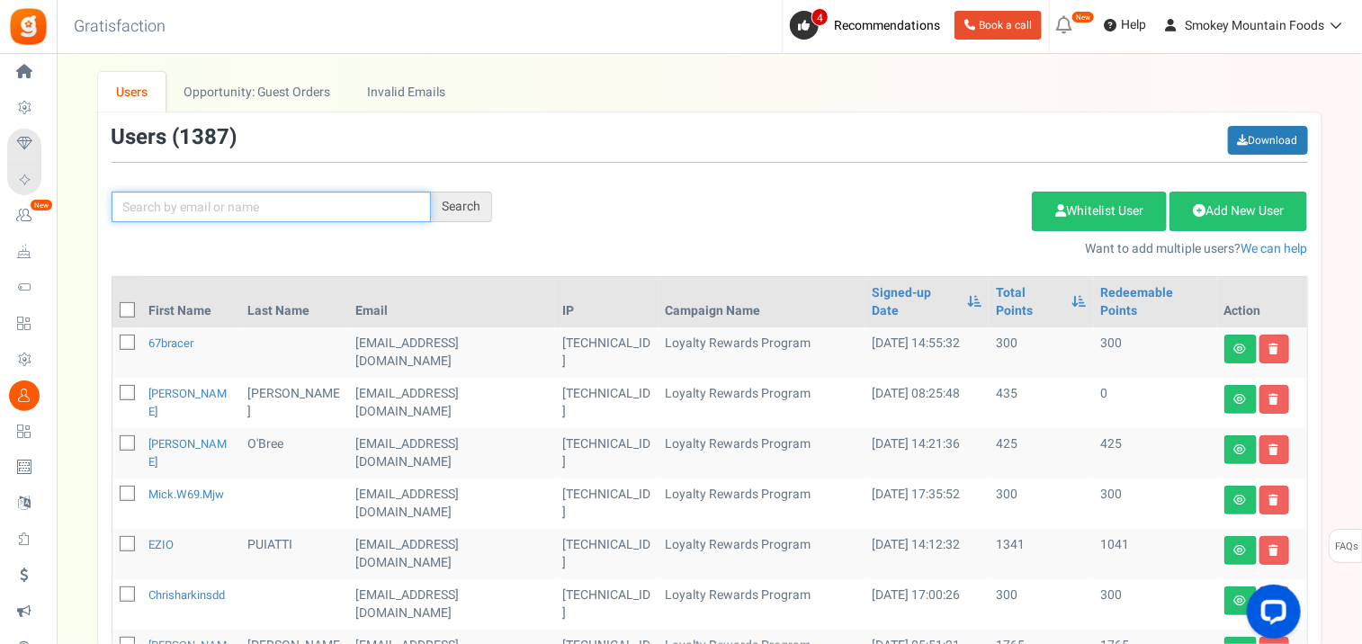
click at [163, 204] on input "text" at bounding box center [271, 207] width 319 height 31
type input "greg ash"
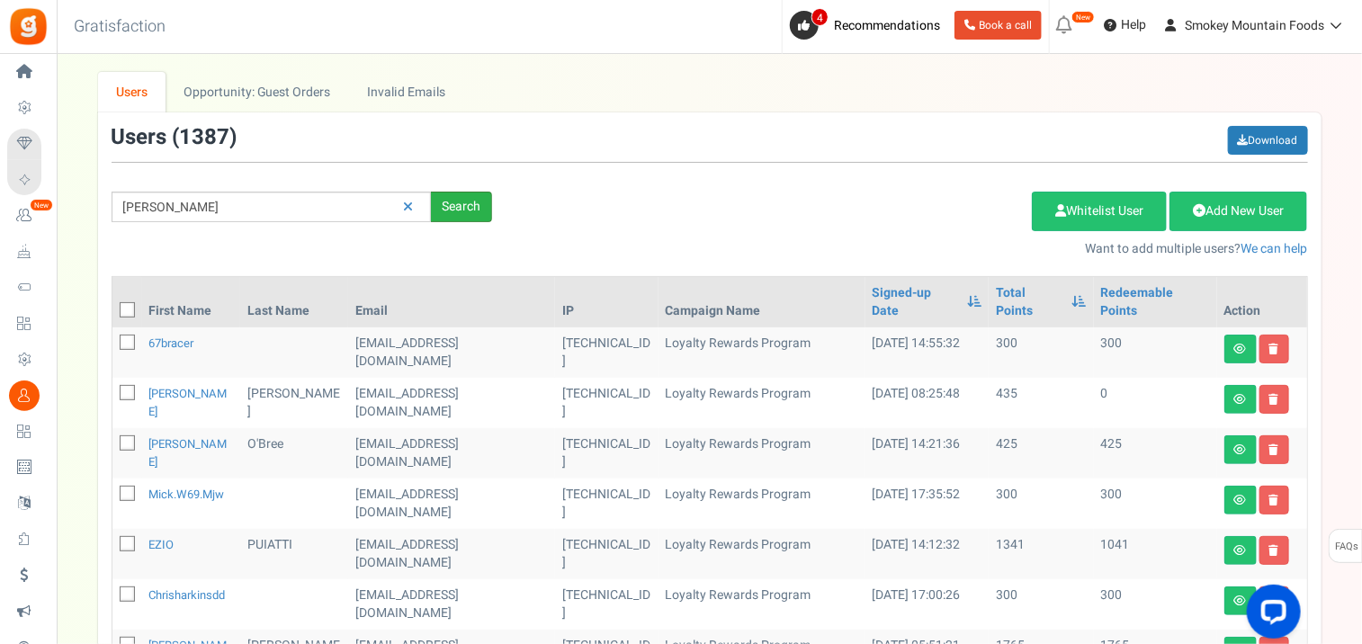
click at [456, 210] on div "Search" at bounding box center [461, 207] width 61 height 31
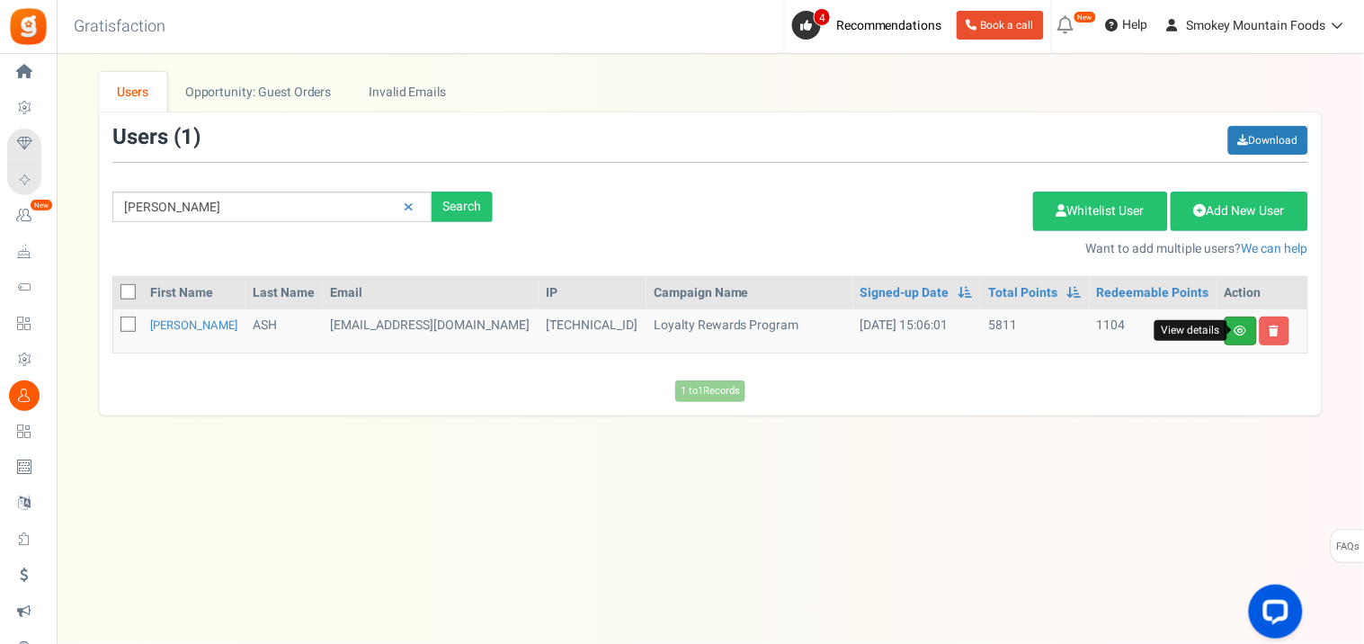
click at [1243, 333] on icon at bounding box center [1241, 331] width 13 height 11
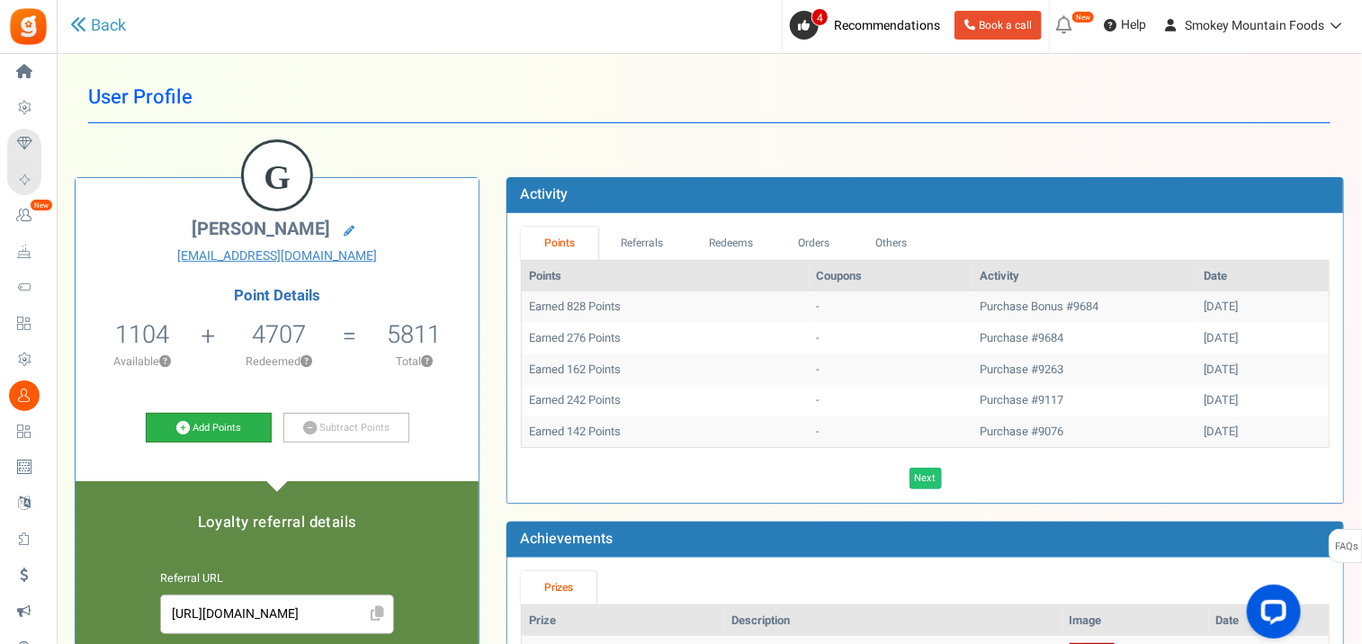
click at [218, 425] on link "Add Points" at bounding box center [209, 428] width 126 height 31
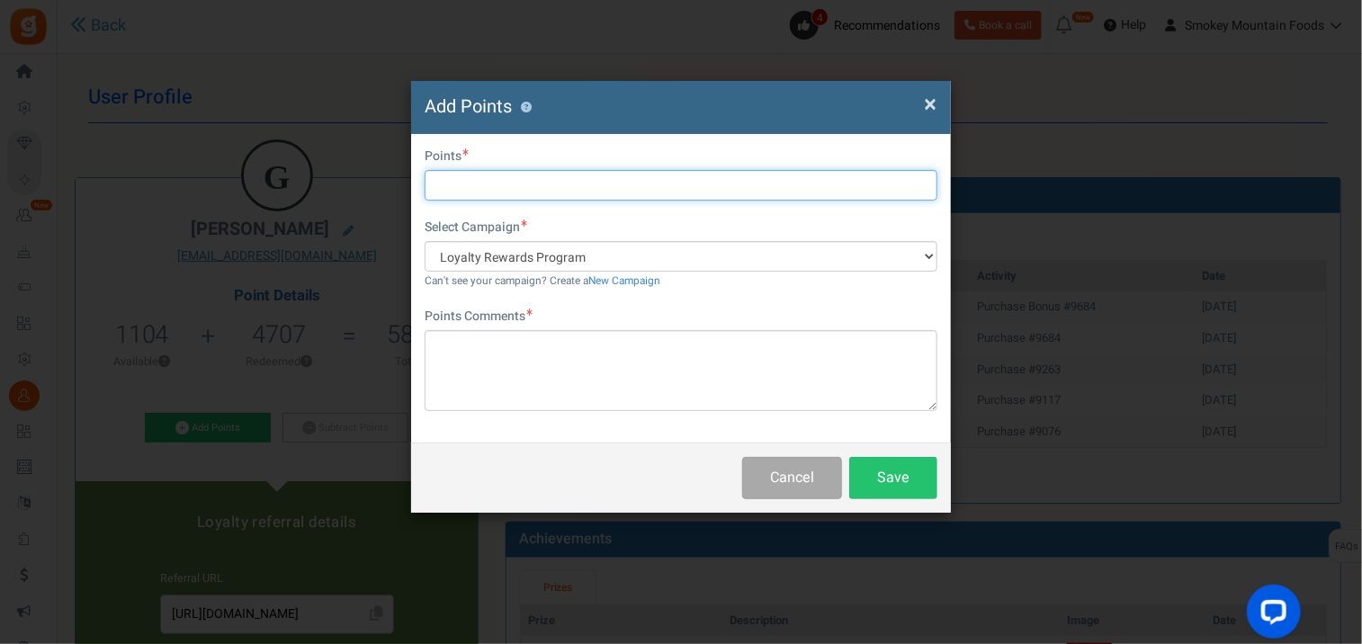
click at [437, 182] on input "text" at bounding box center [681, 185] width 513 height 31
type input "500"
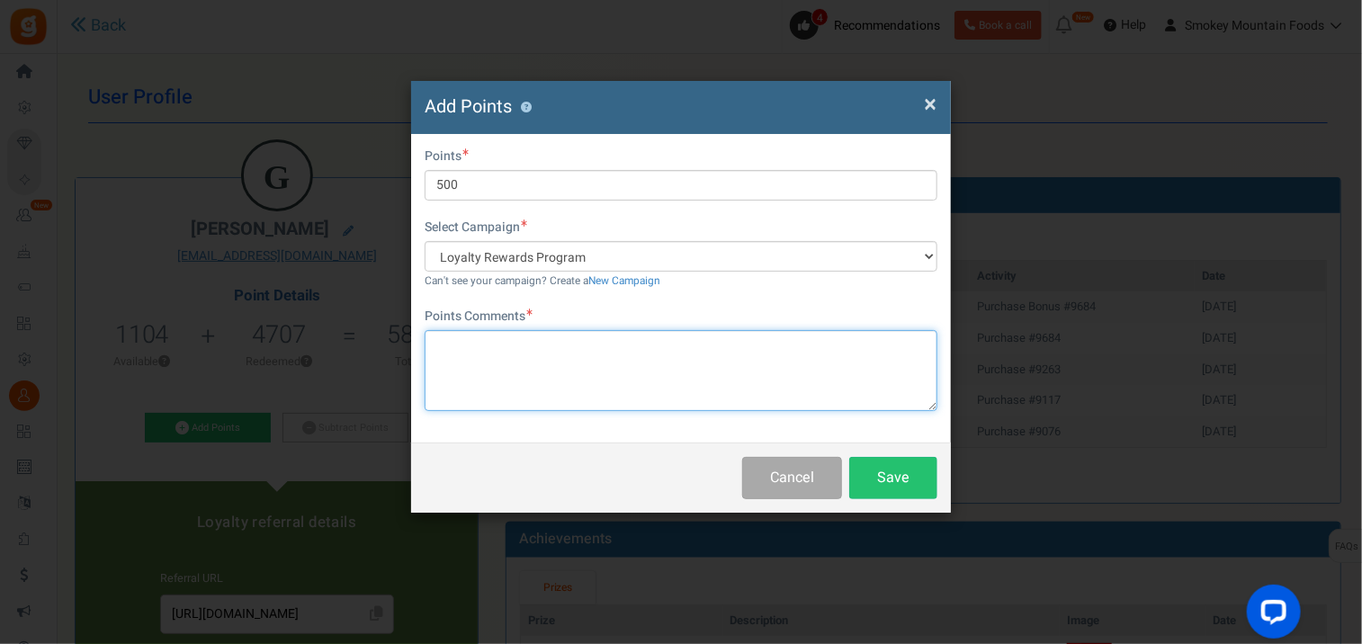
click at [448, 343] on textarea at bounding box center [681, 370] width 513 height 81
paste textarea "Congratulations you have won 500 points added to your account. Thank you for ta…"
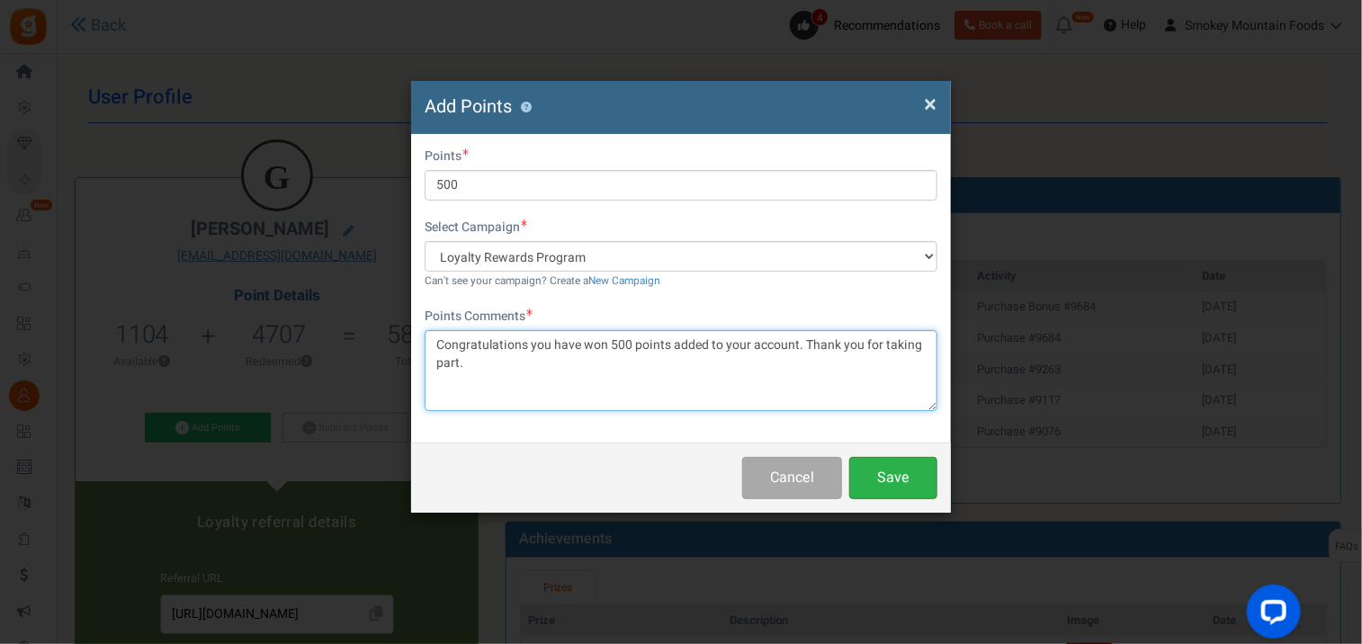
type textarea "Congratulations you have won 500 points added to your account. Thank you for ta…"
click at [899, 484] on button "Save" at bounding box center [893, 478] width 88 height 42
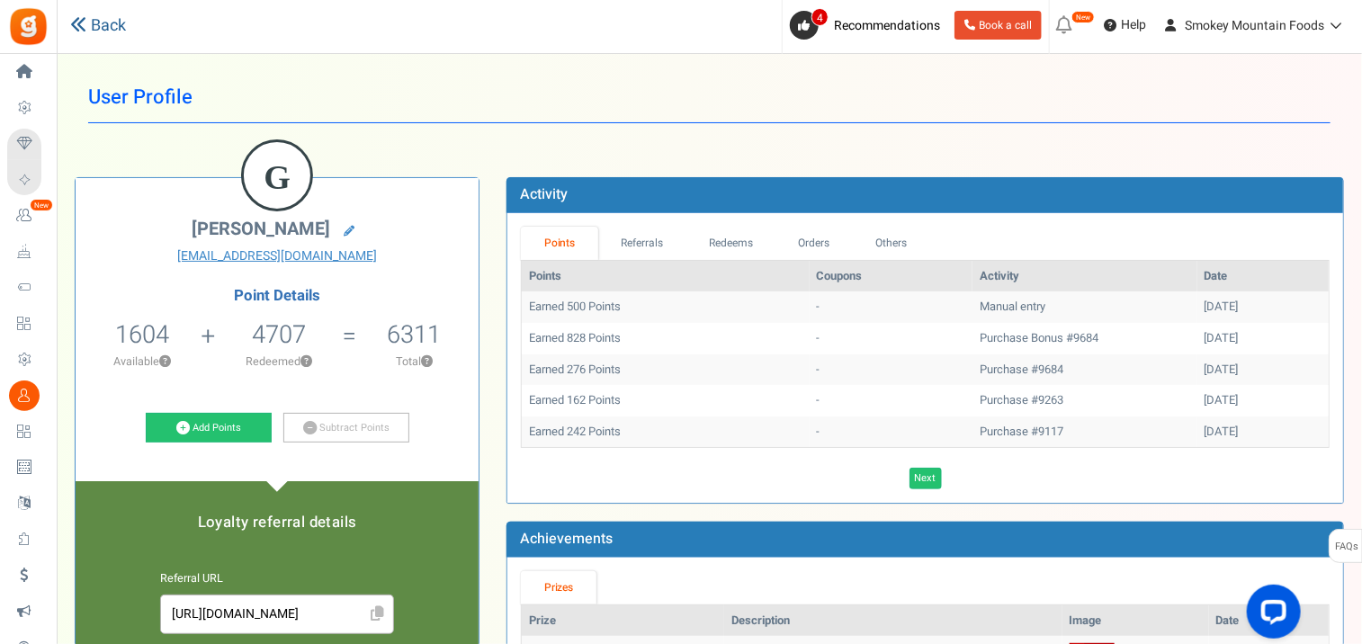
click at [82, 29] on icon at bounding box center [78, 24] width 16 height 16
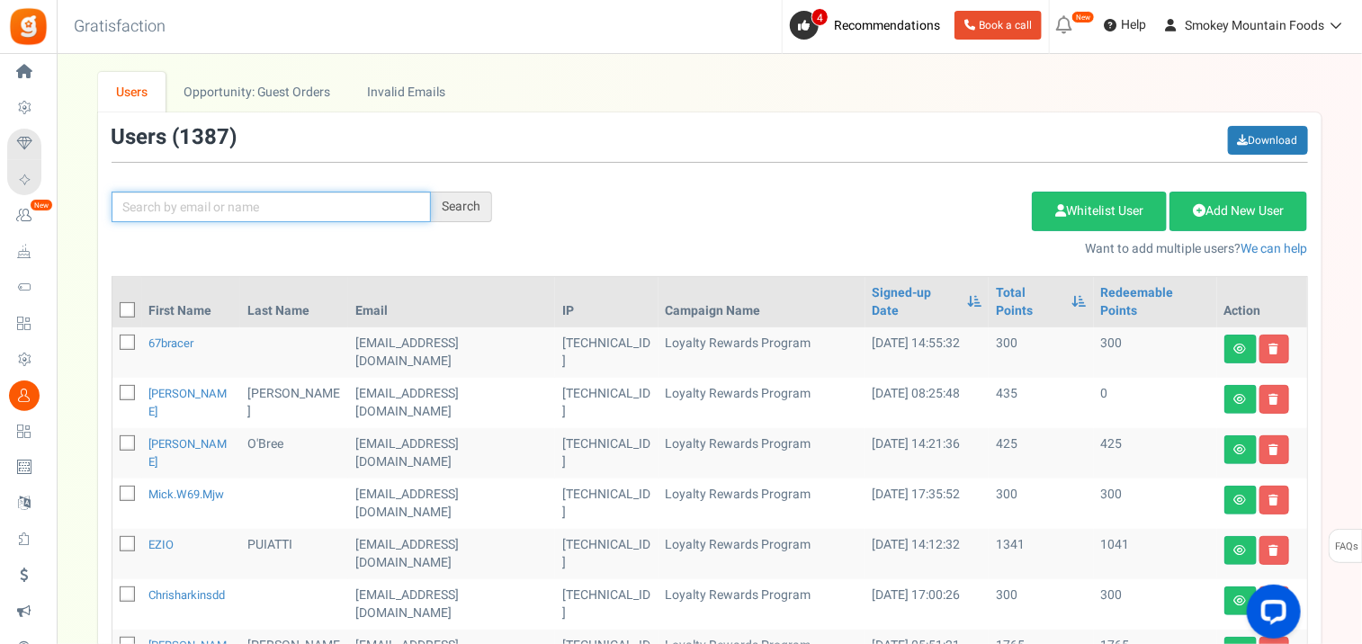
click at [211, 201] on input "text" at bounding box center [271, 207] width 319 height 31
type input "james c"
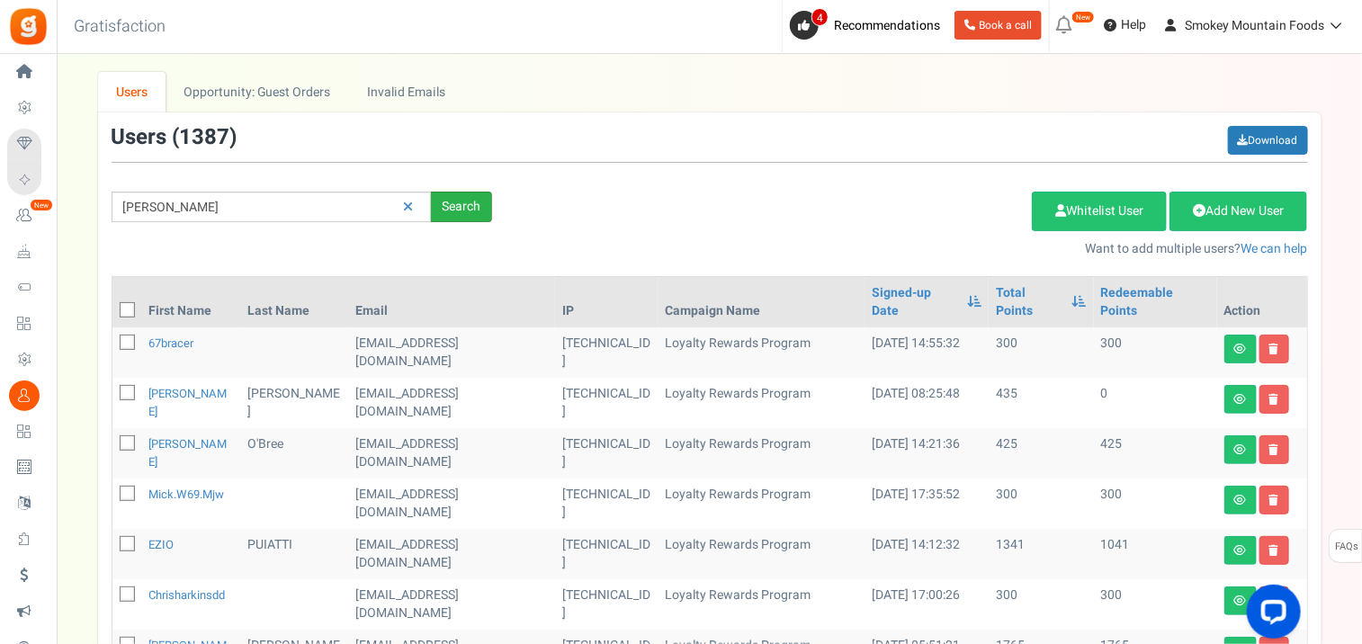
click at [459, 201] on div "Search" at bounding box center [461, 207] width 61 height 31
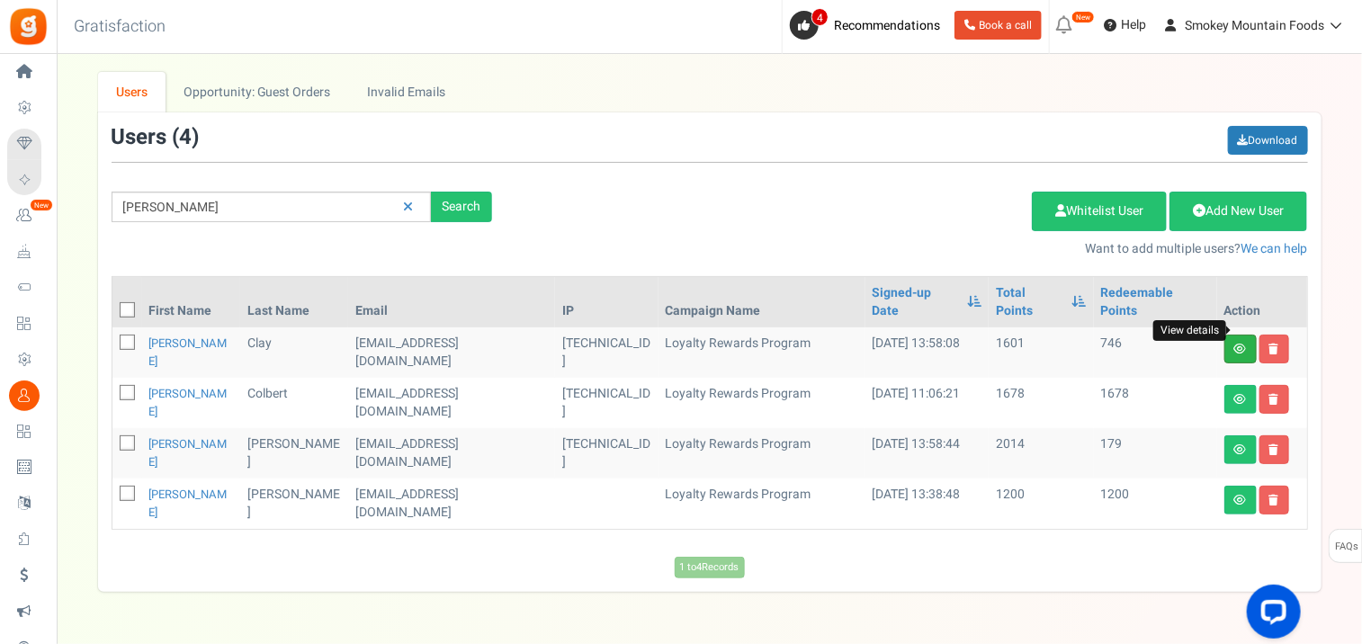
click at [1239, 344] on icon at bounding box center [1240, 349] width 13 height 11
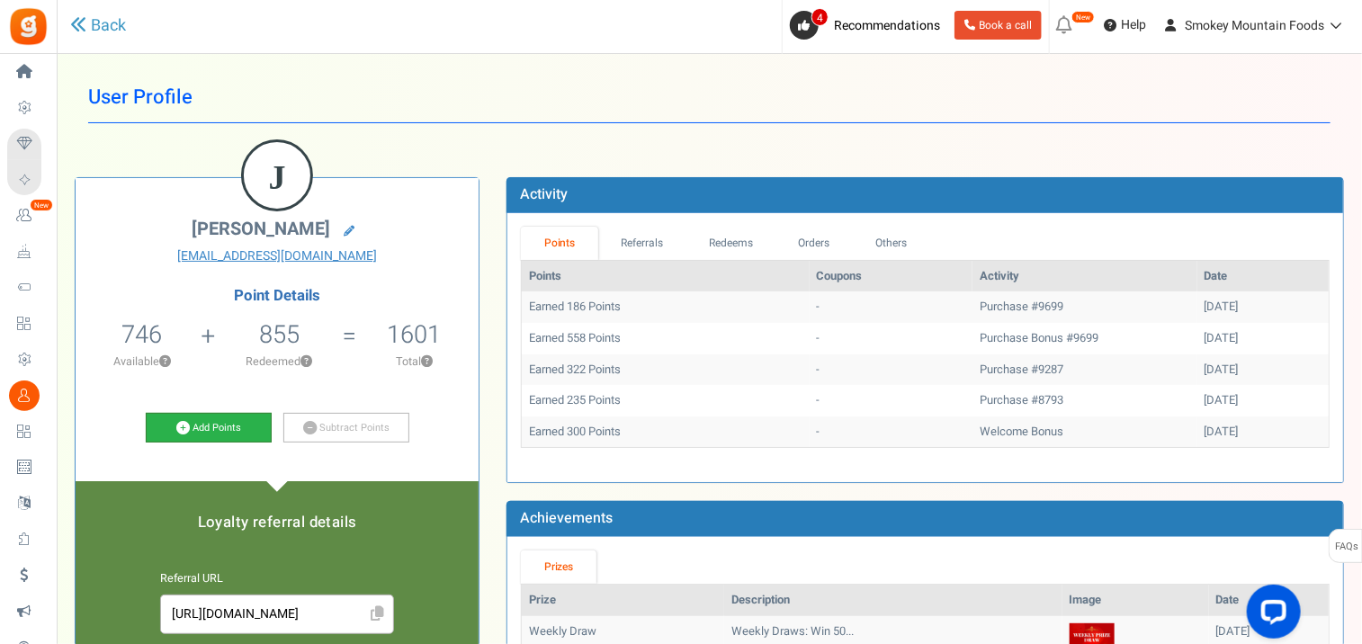
click at [214, 425] on link "Add Points" at bounding box center [209, 428] width 126 height 31
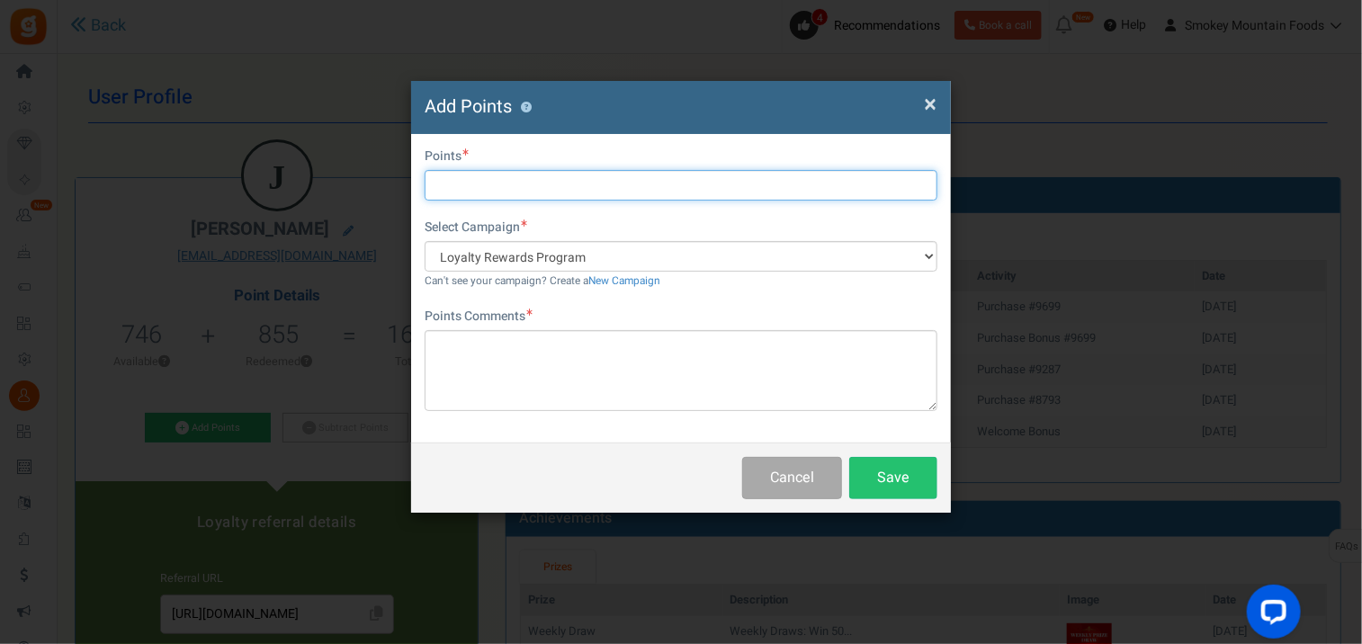
click at [477, 183] on input "text" at bounding box center [681, 185] width 513 height 31
type input "500"
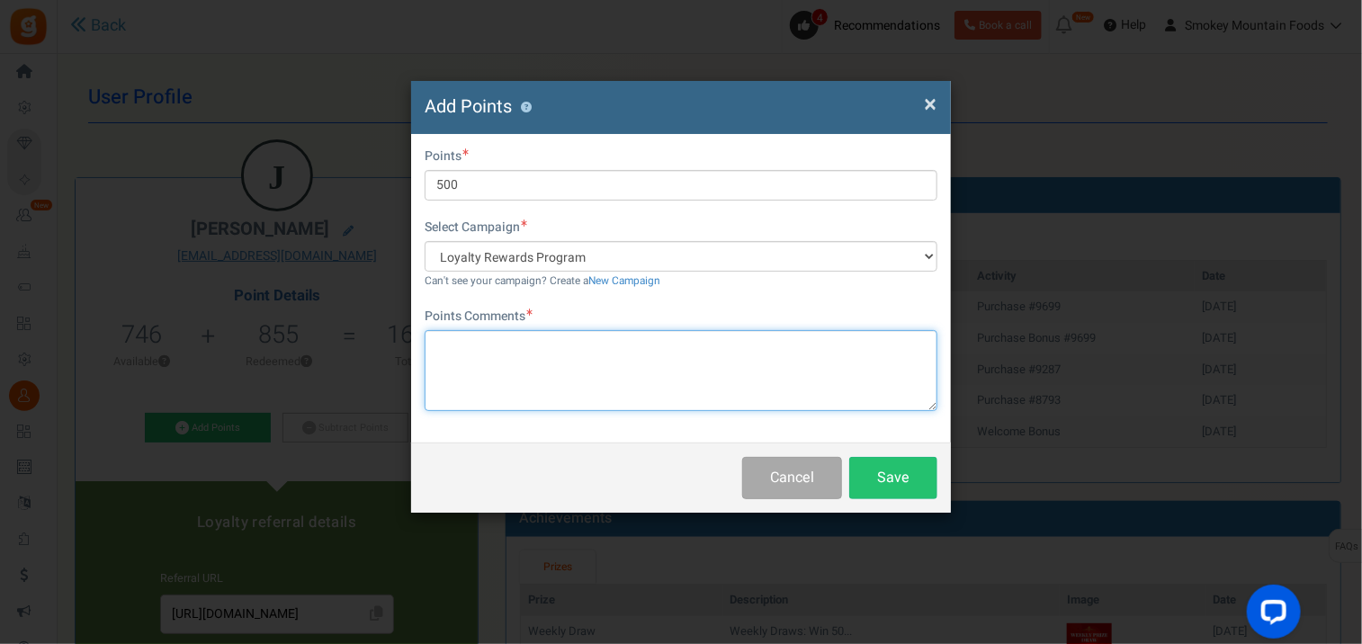
click at [468, 348] on textarea at bounding box center [681, 370] width 513 height 81
paste textarea "Congratulations you have won 500 points added to your account. Thank you for ta…"
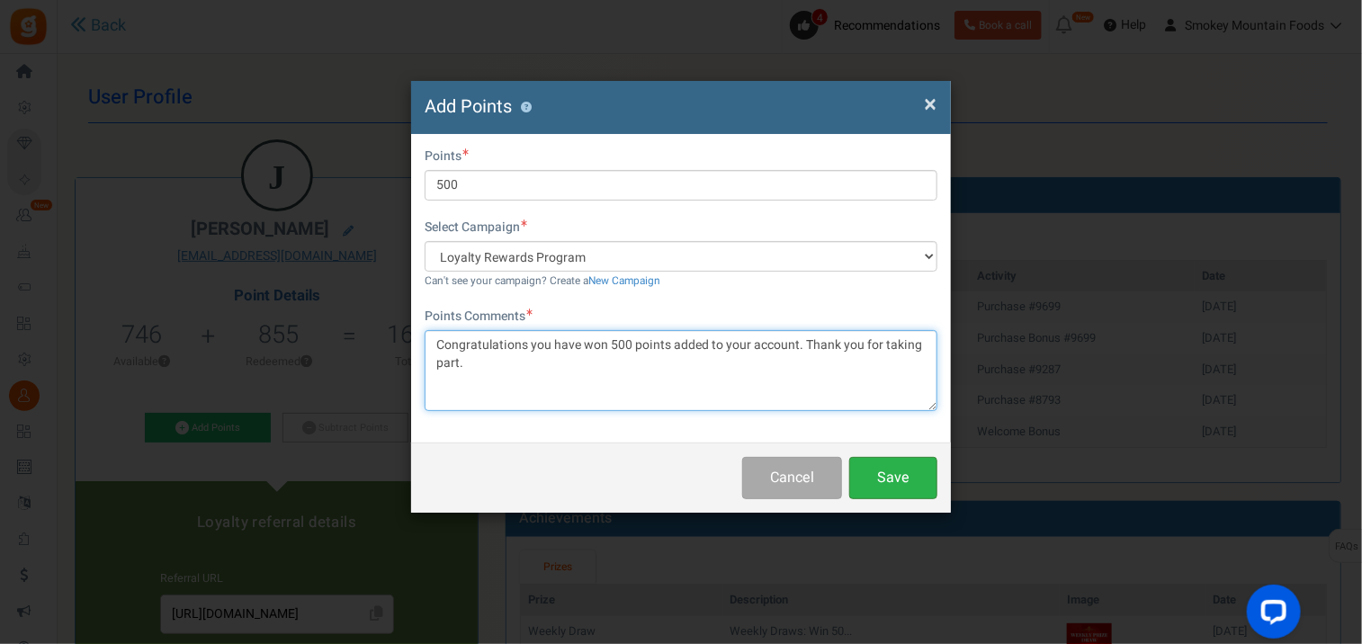
type textarea "Congratulations you have won 500 points added to your account. Thank you for ta…"
drag, startPoint x: 891, startPoint y: 481, endPoint x: 902, endPoint y: 472, distance: 14.1
click at [893, 480] on button "Save" at bounding box center [893, 478] width 88 height 42
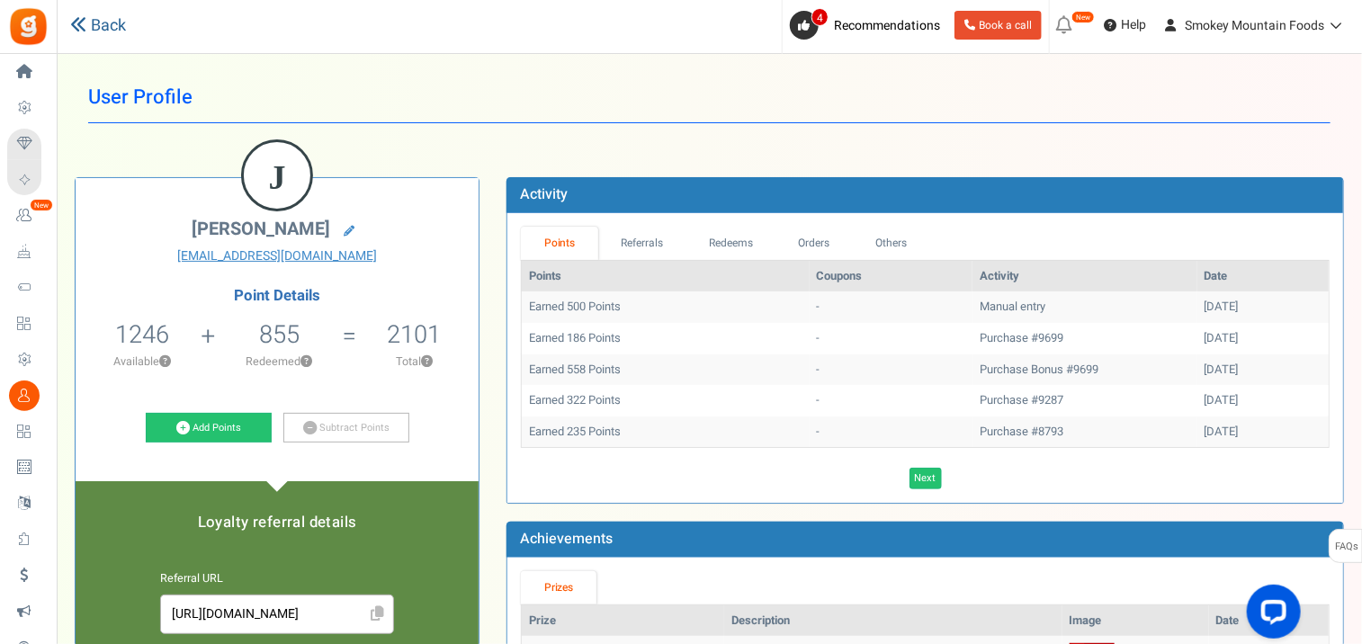
click at [84, 29] on icon at bounding box center [78, 24] width 16 height 16
